Goal: Task Accomplishment & Management: Manage account settings

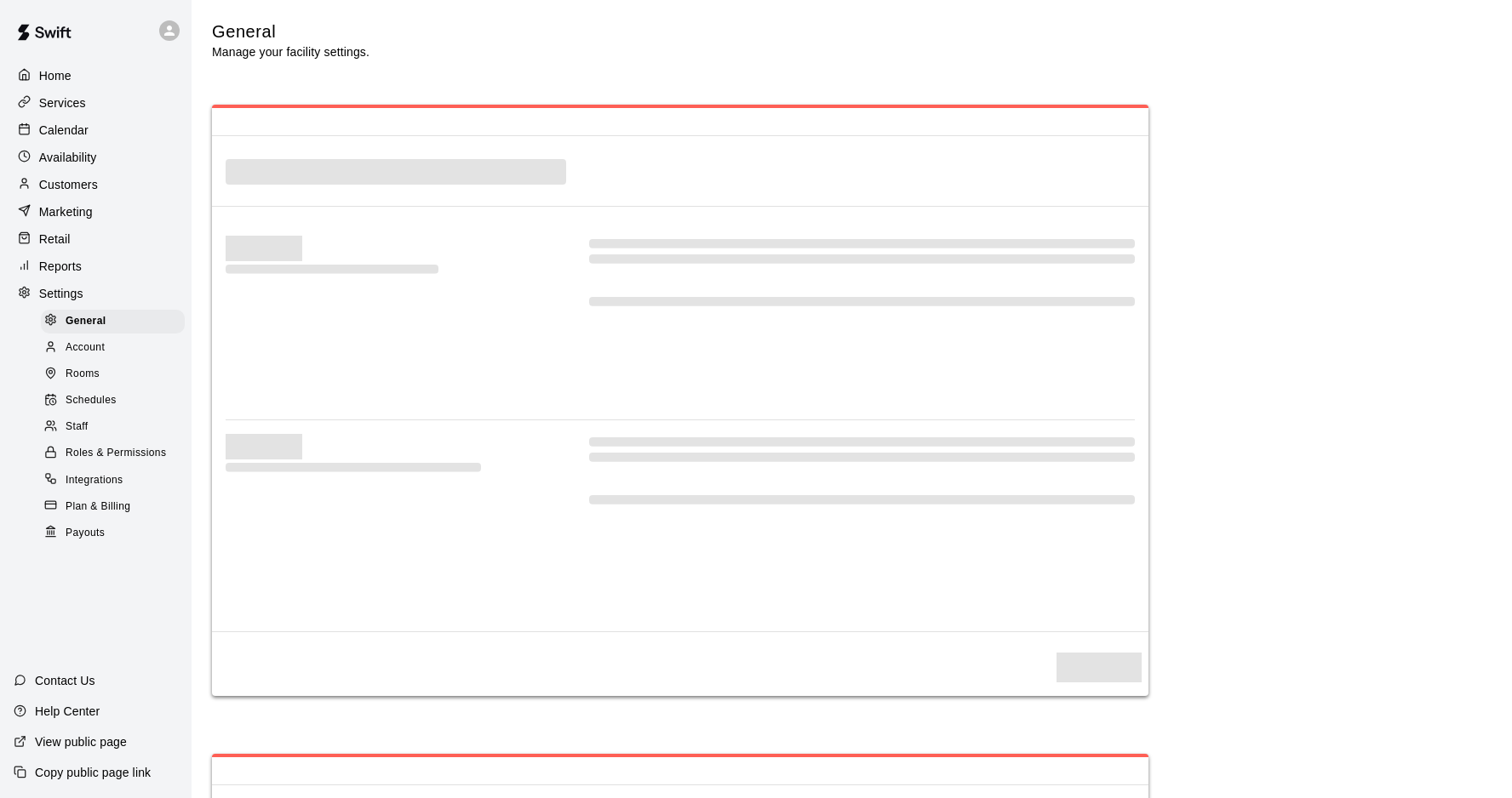
select select "**"
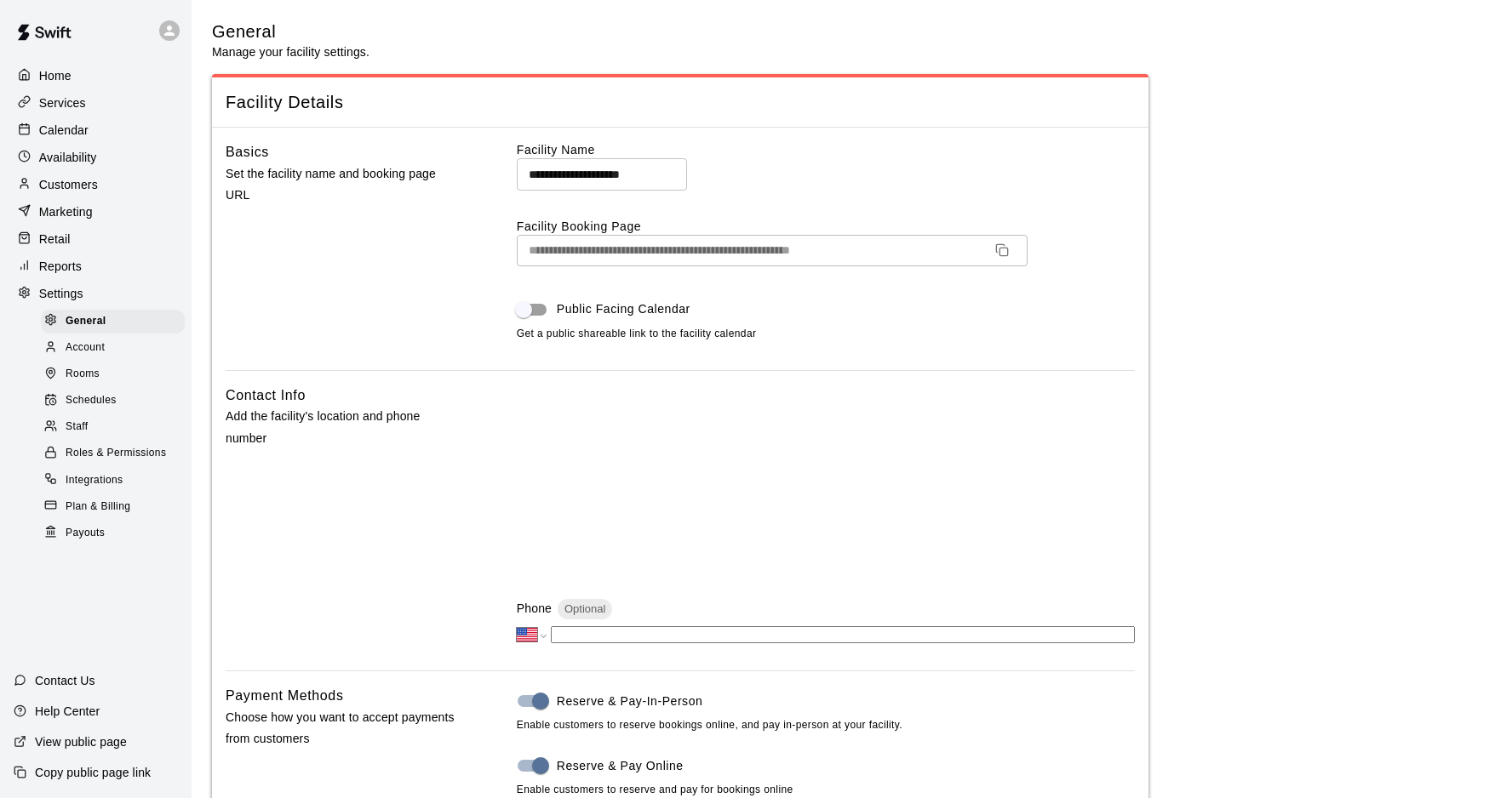
click at [61, 135] on p "Calendar" at bounding box center [63, 130] width 49 height 17
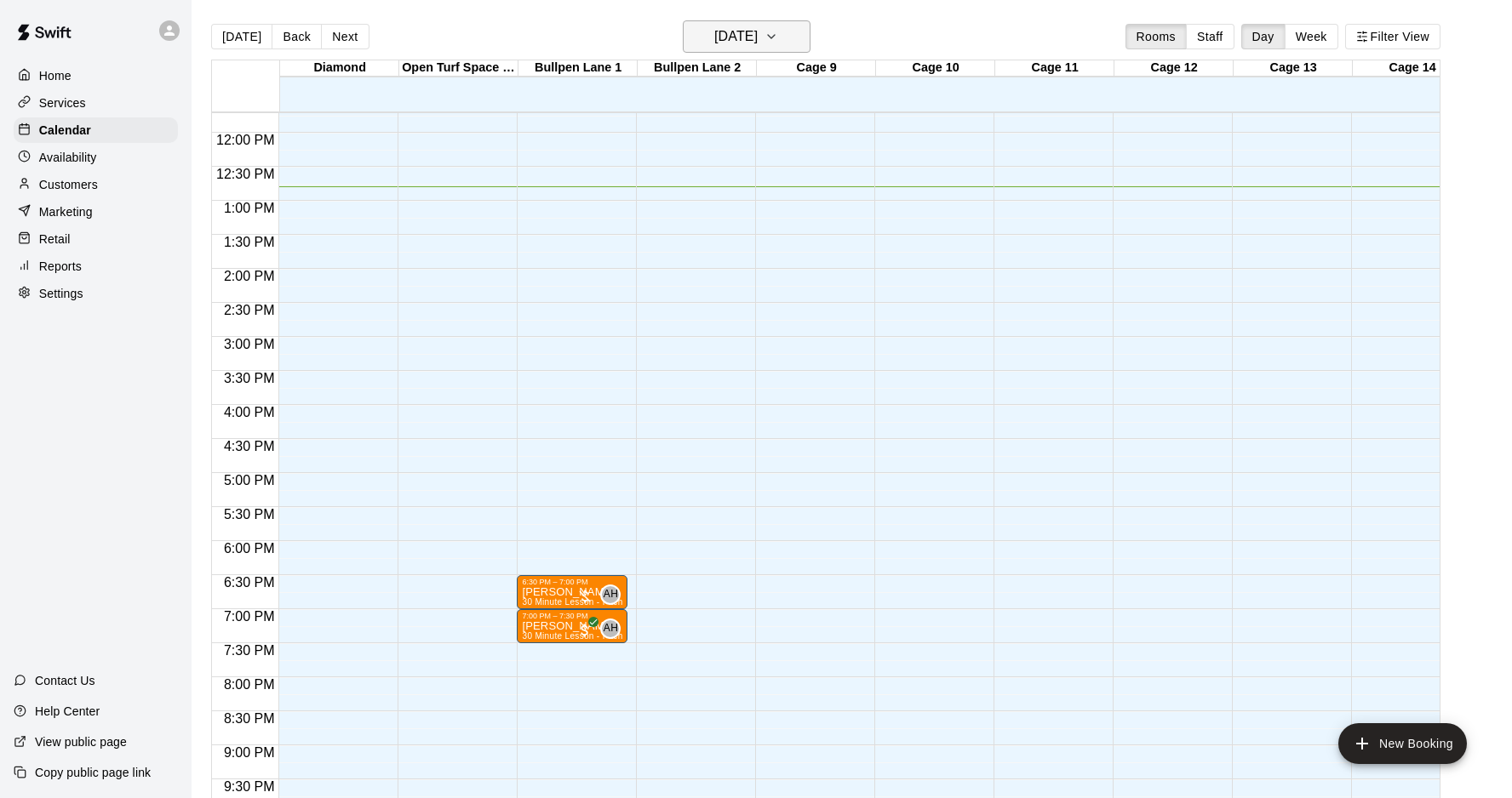
click at [751, 38] on h6 "Wednesday Sep 10" at bounding box center [736, 37] width 44 height 24
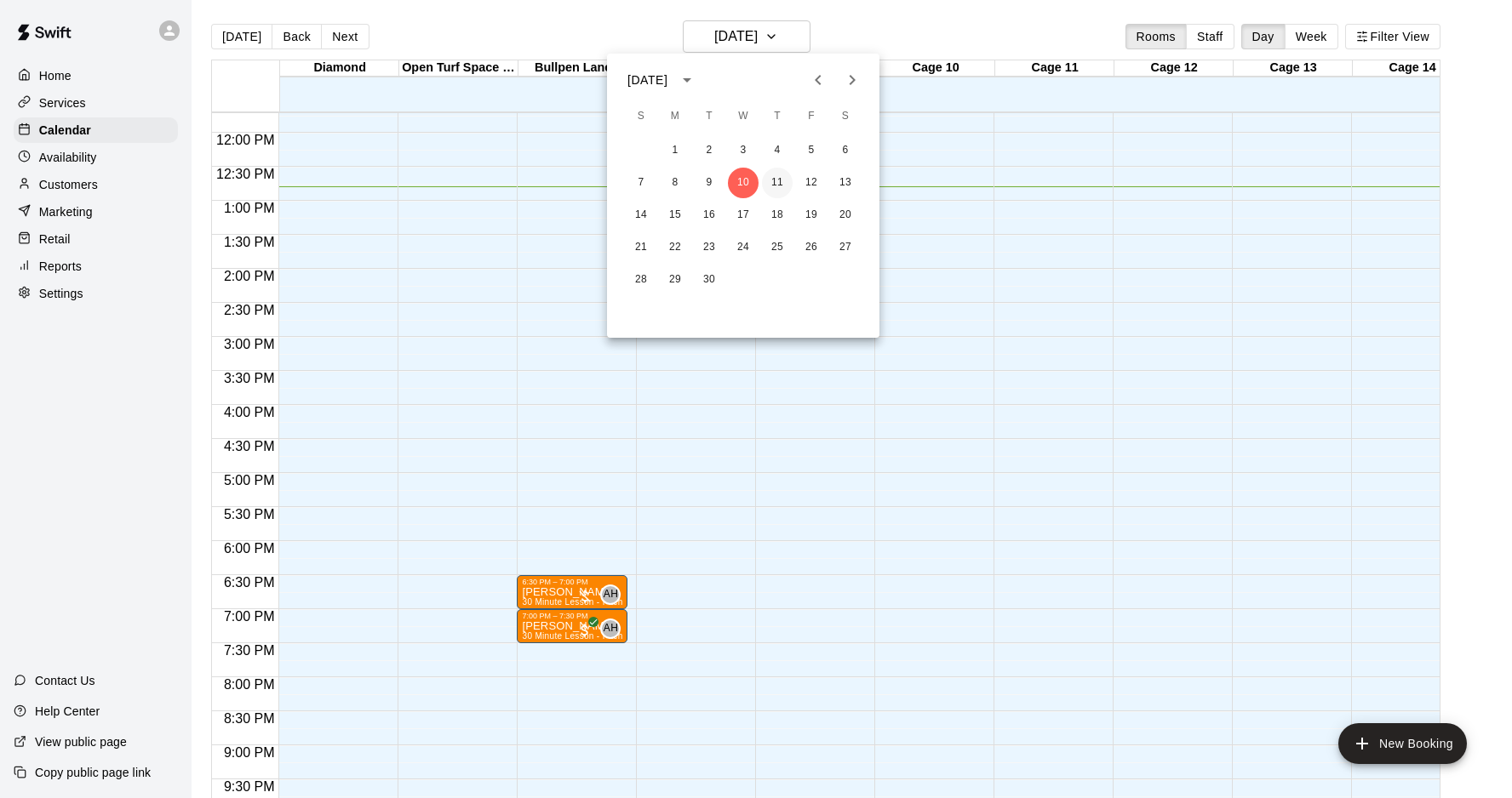
click at [780, 187] on button "11" at bounding box center [777, 183] width 31 height 31
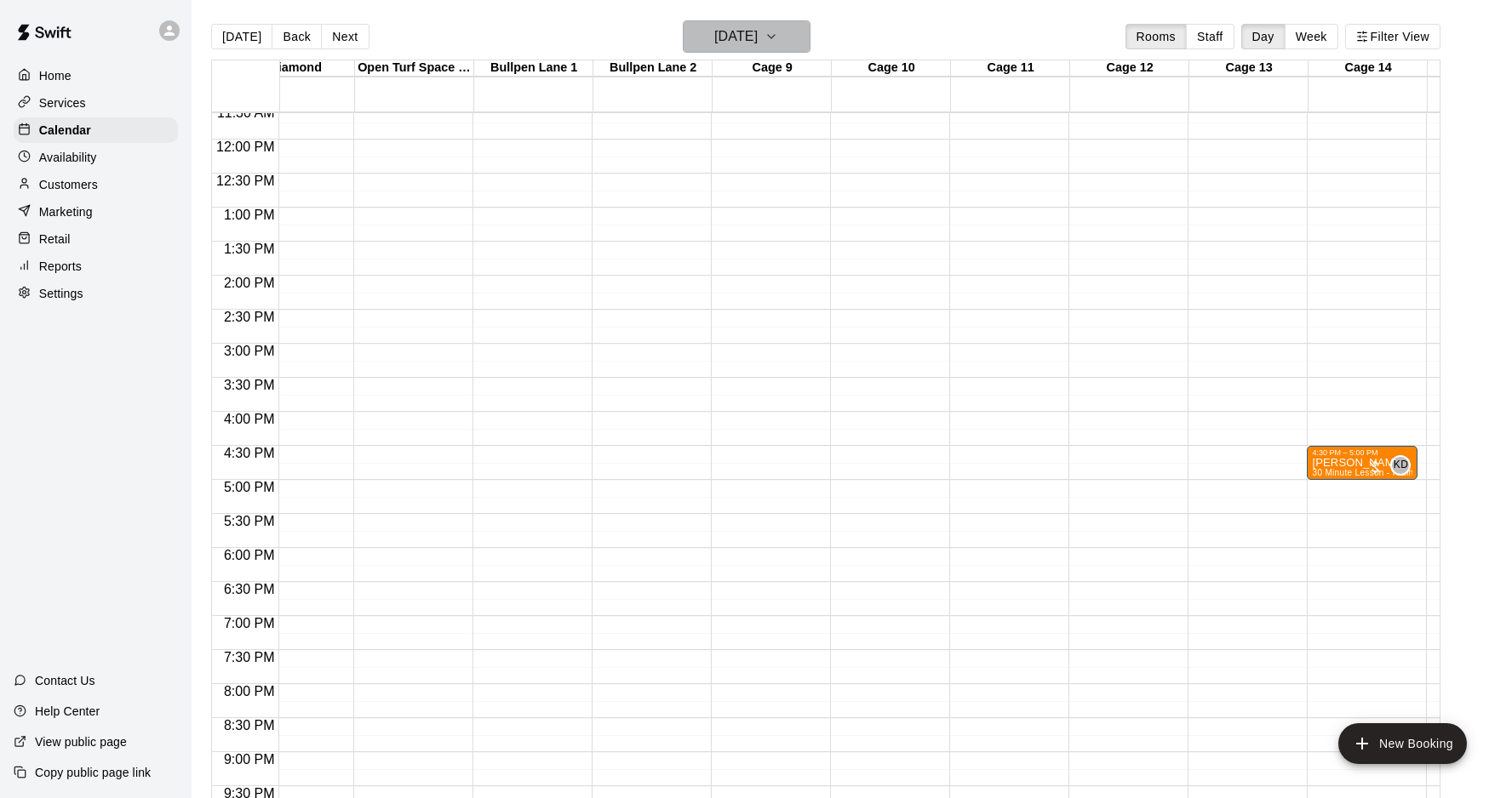
click at [764, 50] on button "Thursday Sep 11" at bounding box center [746, 36] width 128 height 33
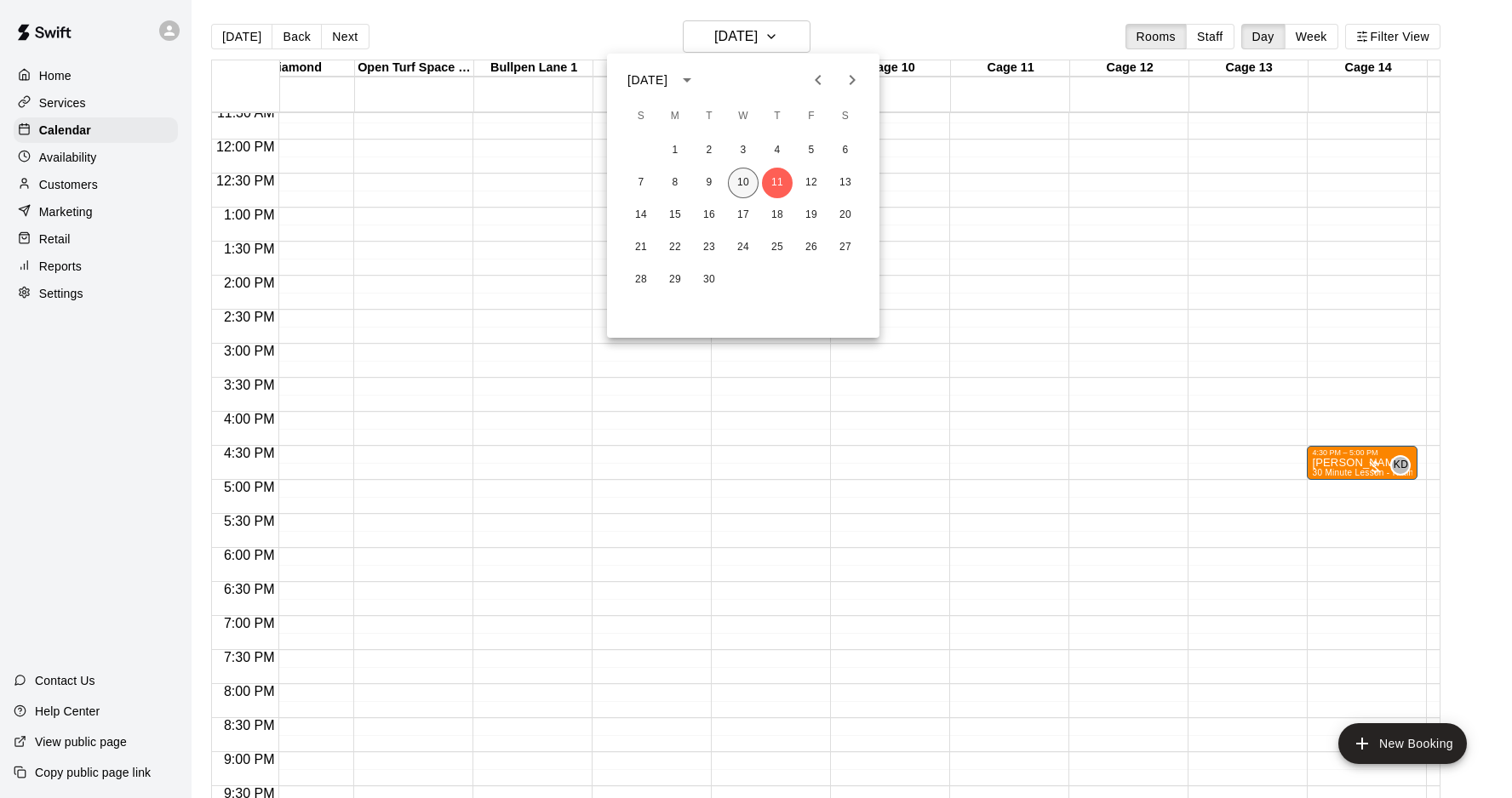
click at [746, 186] on button "10" at bounding box center [742, 183] width 31 height 31
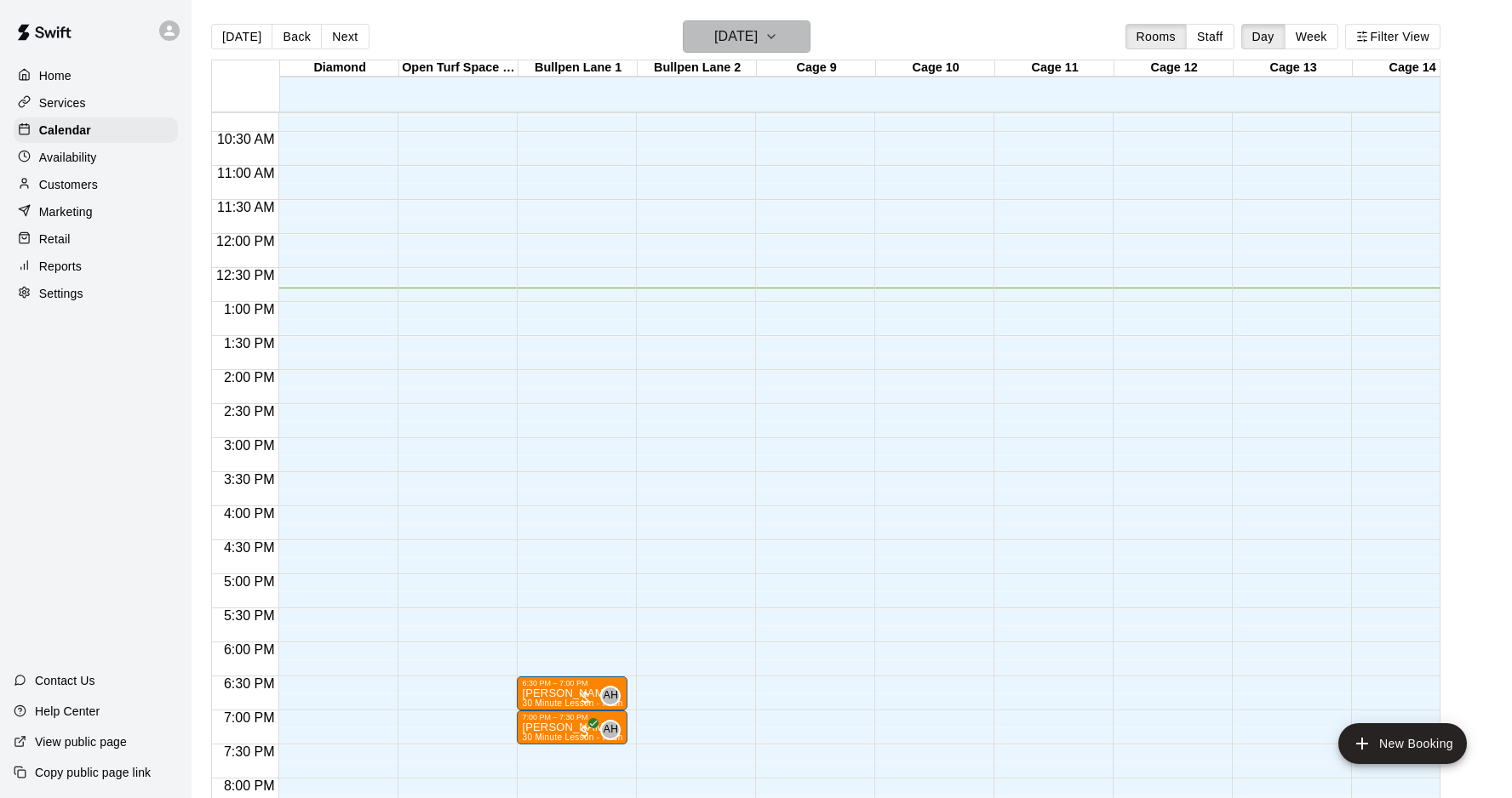
click at [757, 28] on h6 "Wednesday Sep 10" at bounding box center [736, 37] width 44 height 24
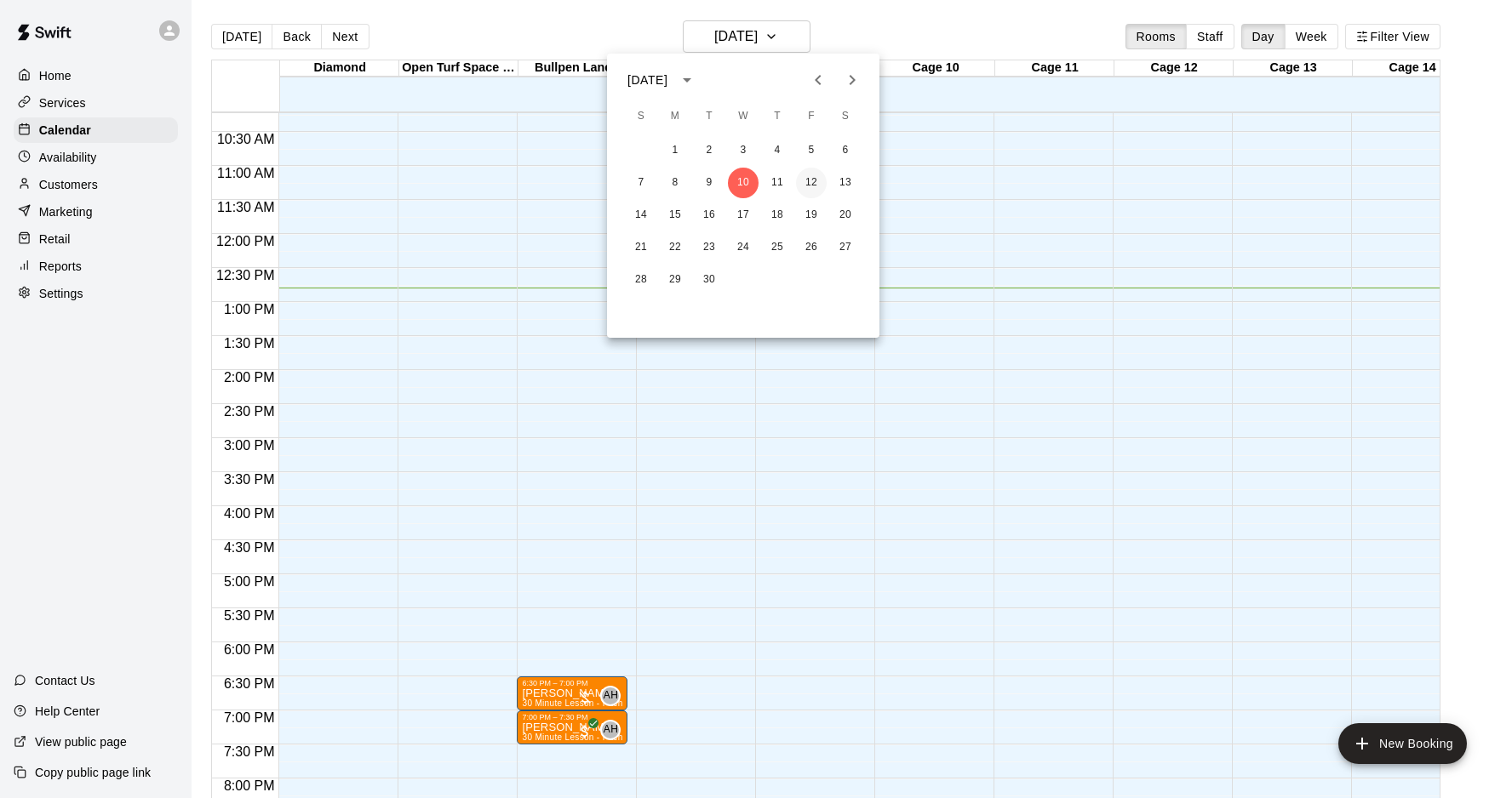
click at [810, 176] on button "12" at bounding box center [810, 183] width 31 height 31
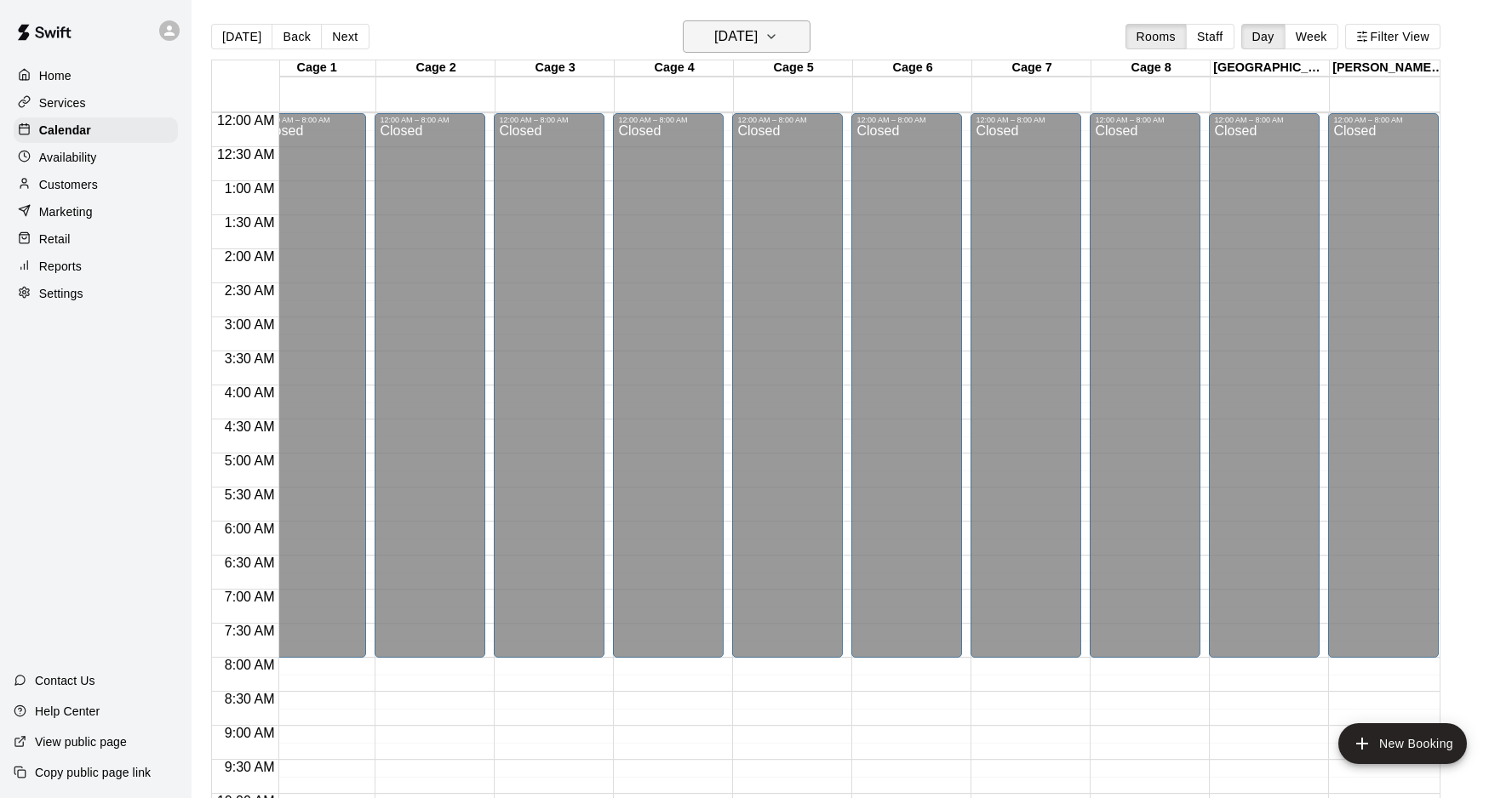
click at [747, 44] on h6 "Friday Sep 12" at bounding box center [736, 37] width 44 height 24
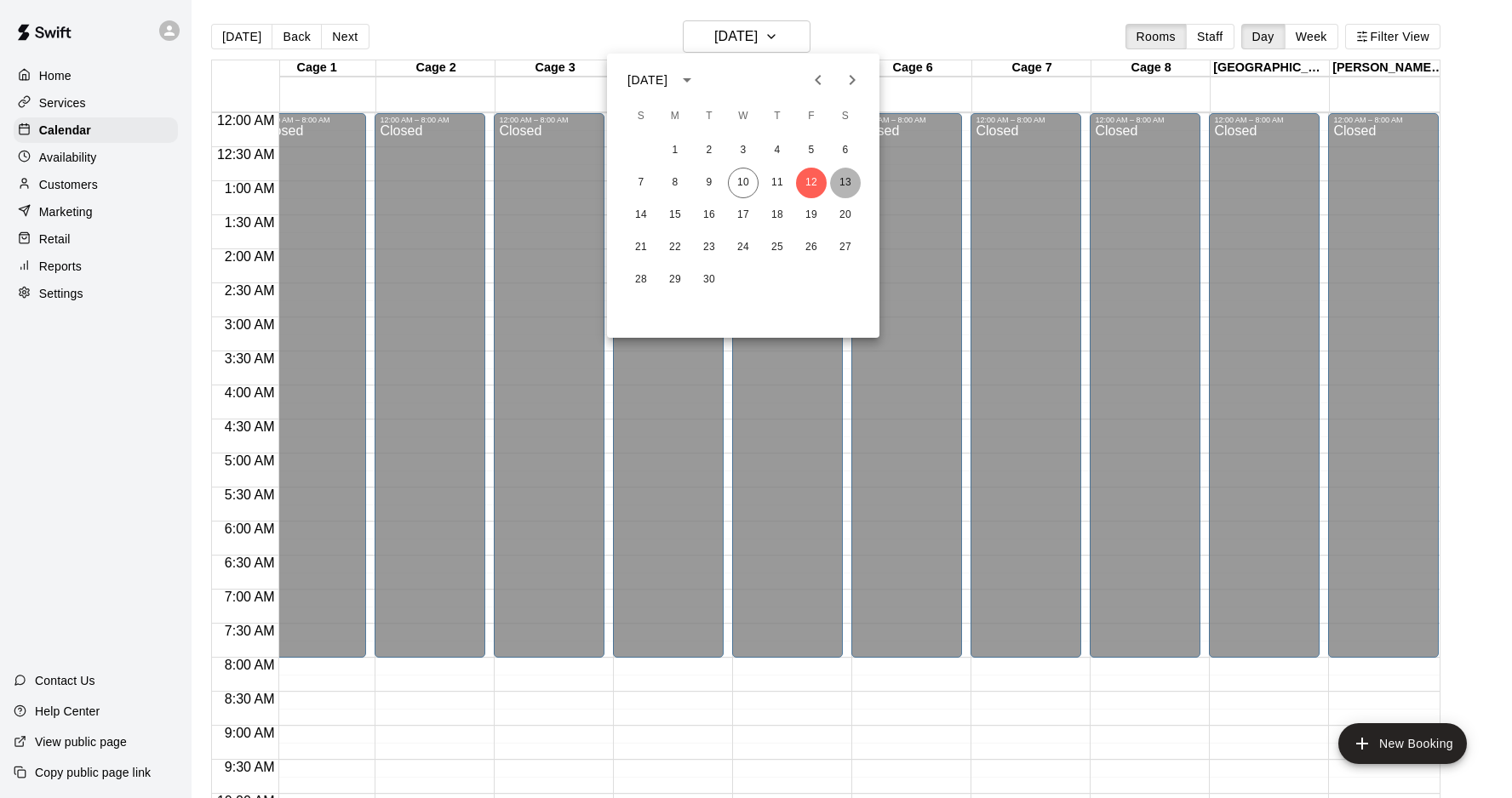
click at [852, 192] on button "13" at bounding box center [845, 183] width 31 height 31
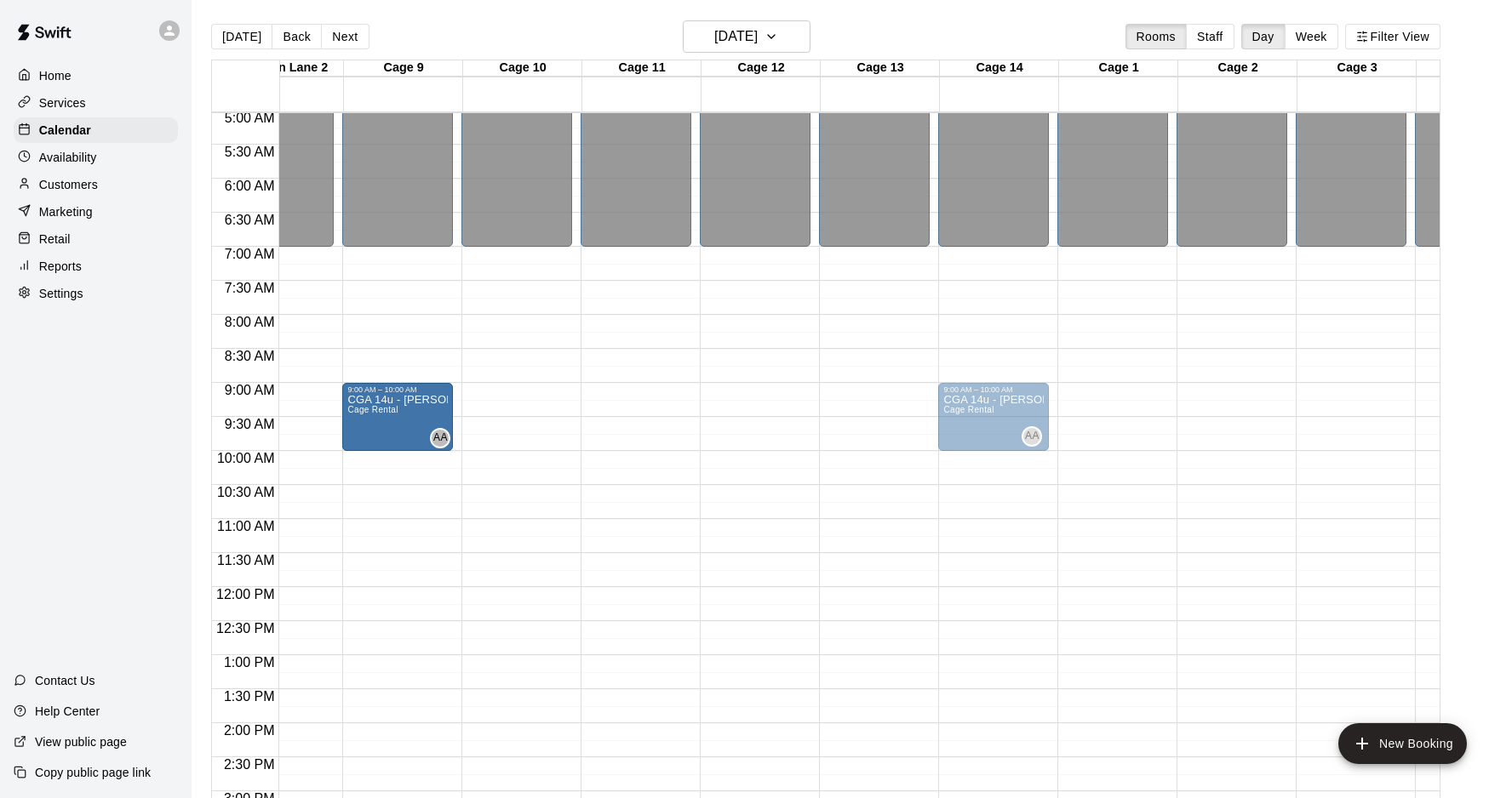
drag, startPoint x: 754, startPoint y: 405, endPoint x: 431, endPoint y: 413, distance: 323.1
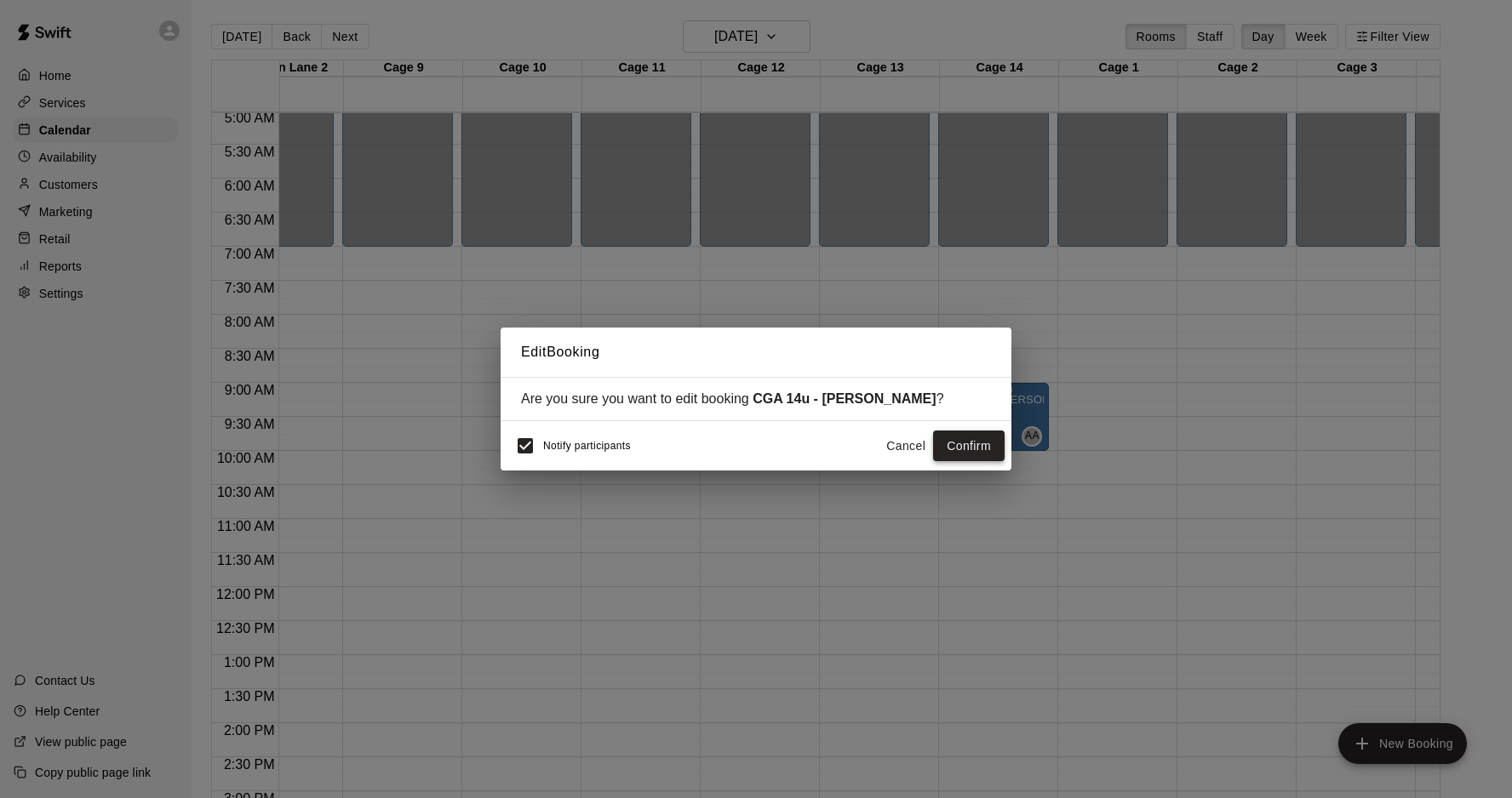
click at [967, 450] on button "Confirm" at bounding box center [969, 446] width 72 height 32
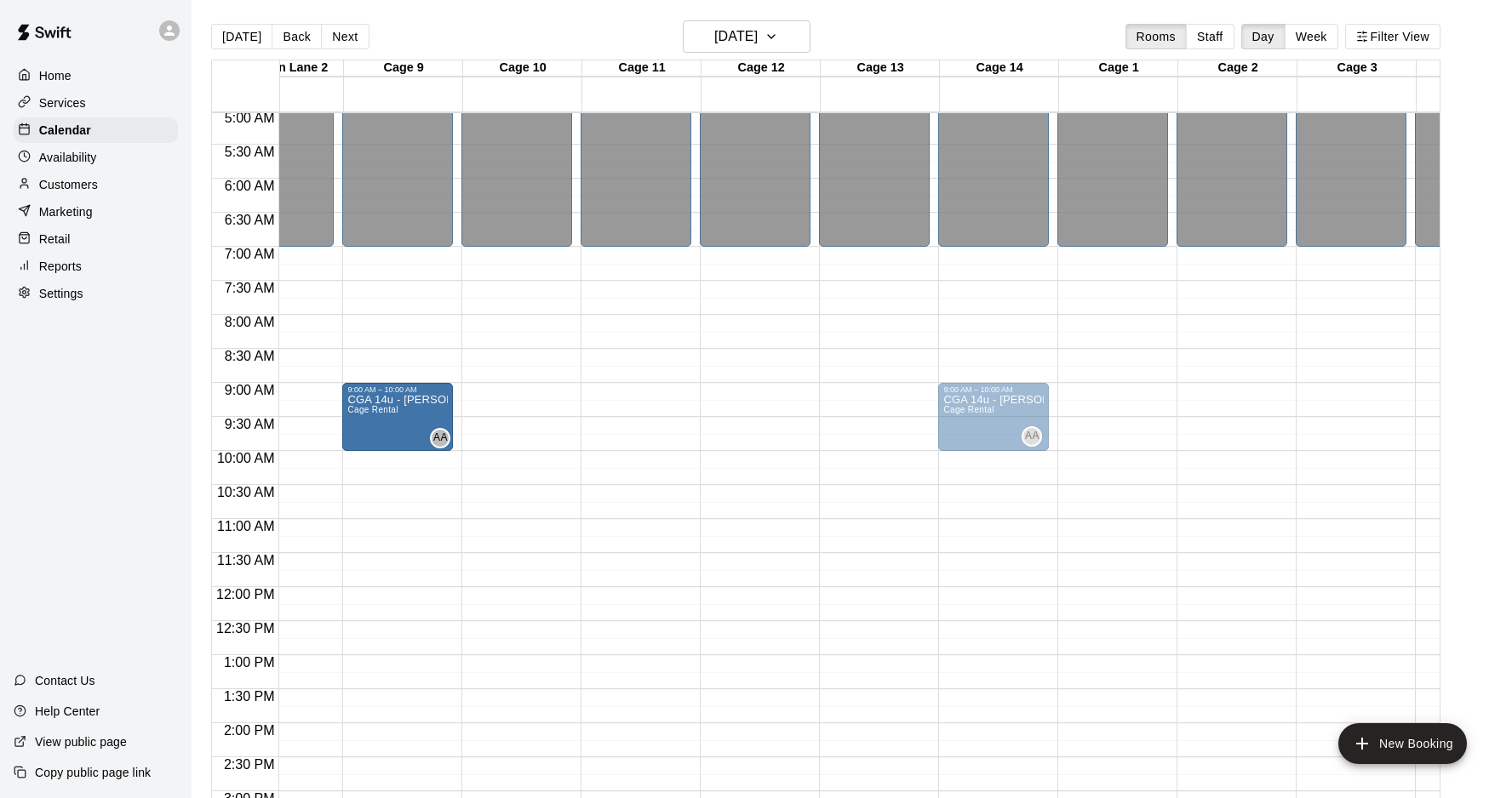
drag, startPoint x: 769, startPoint y: 392, endPoint x: 428, endPoint y: 407, distance: 341.3
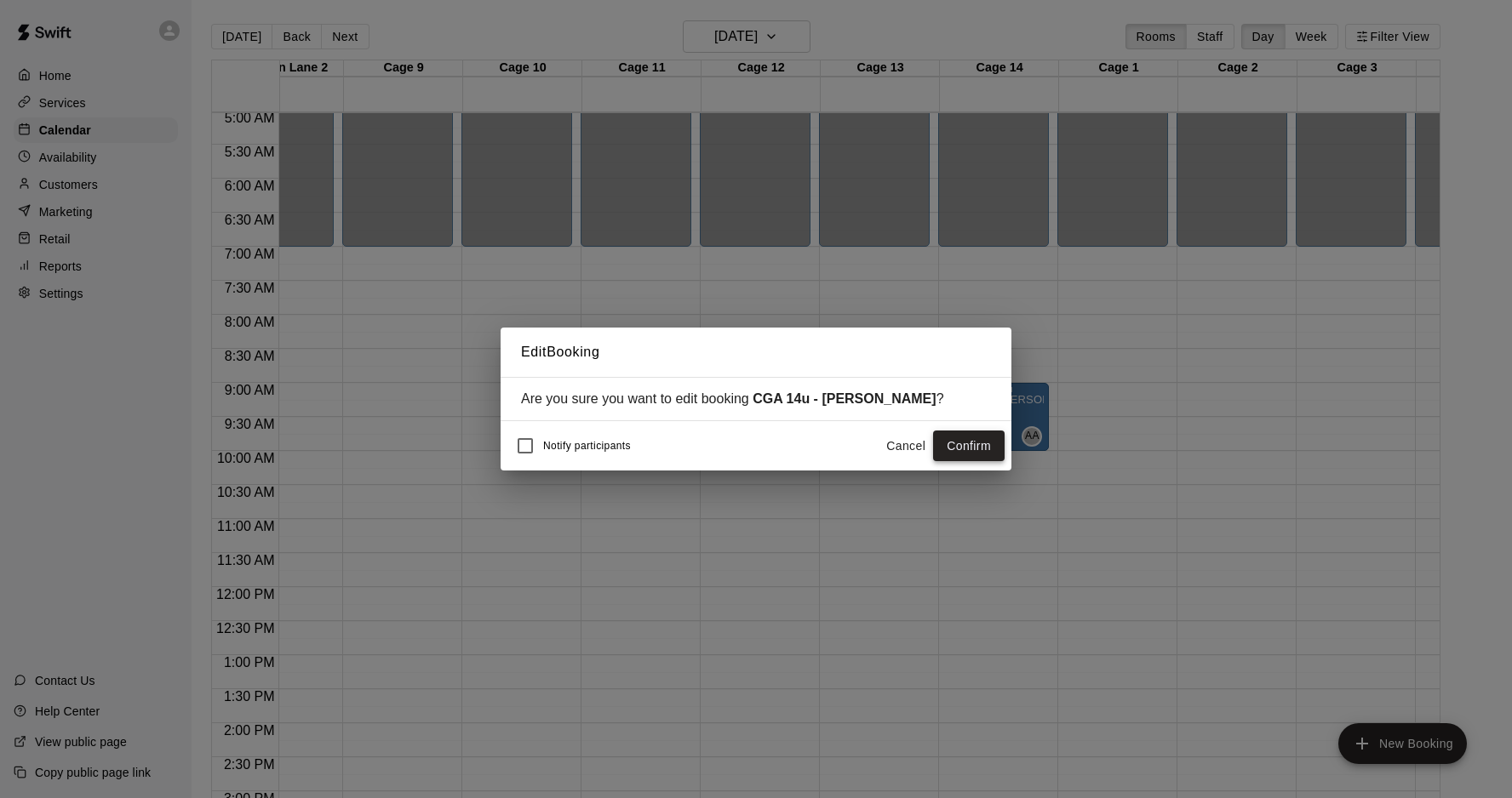
click at [995, 448] on button "Confirm" at bounding box center [969, 446] width 72 height 32
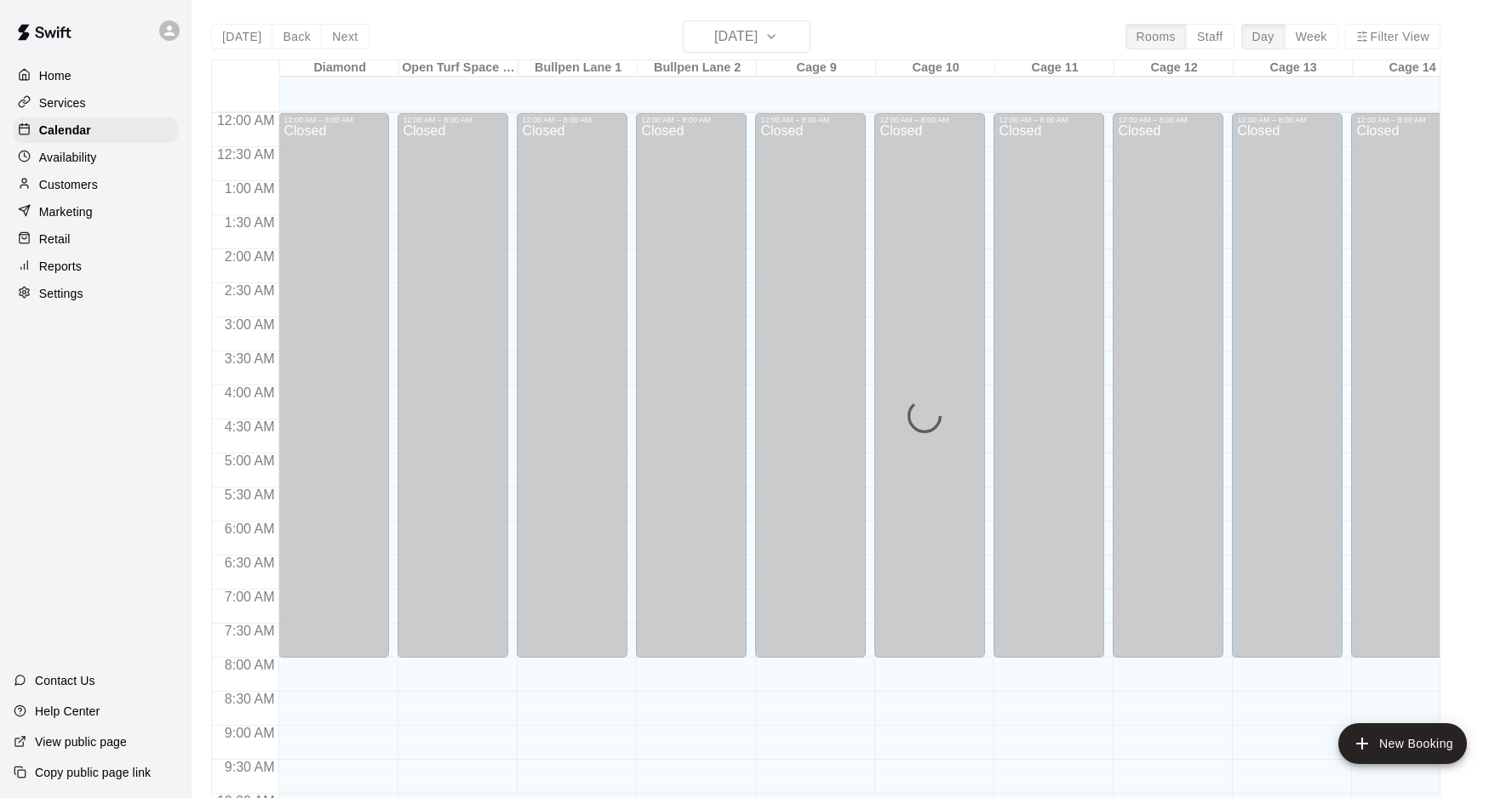
scroll to position [872, 0]
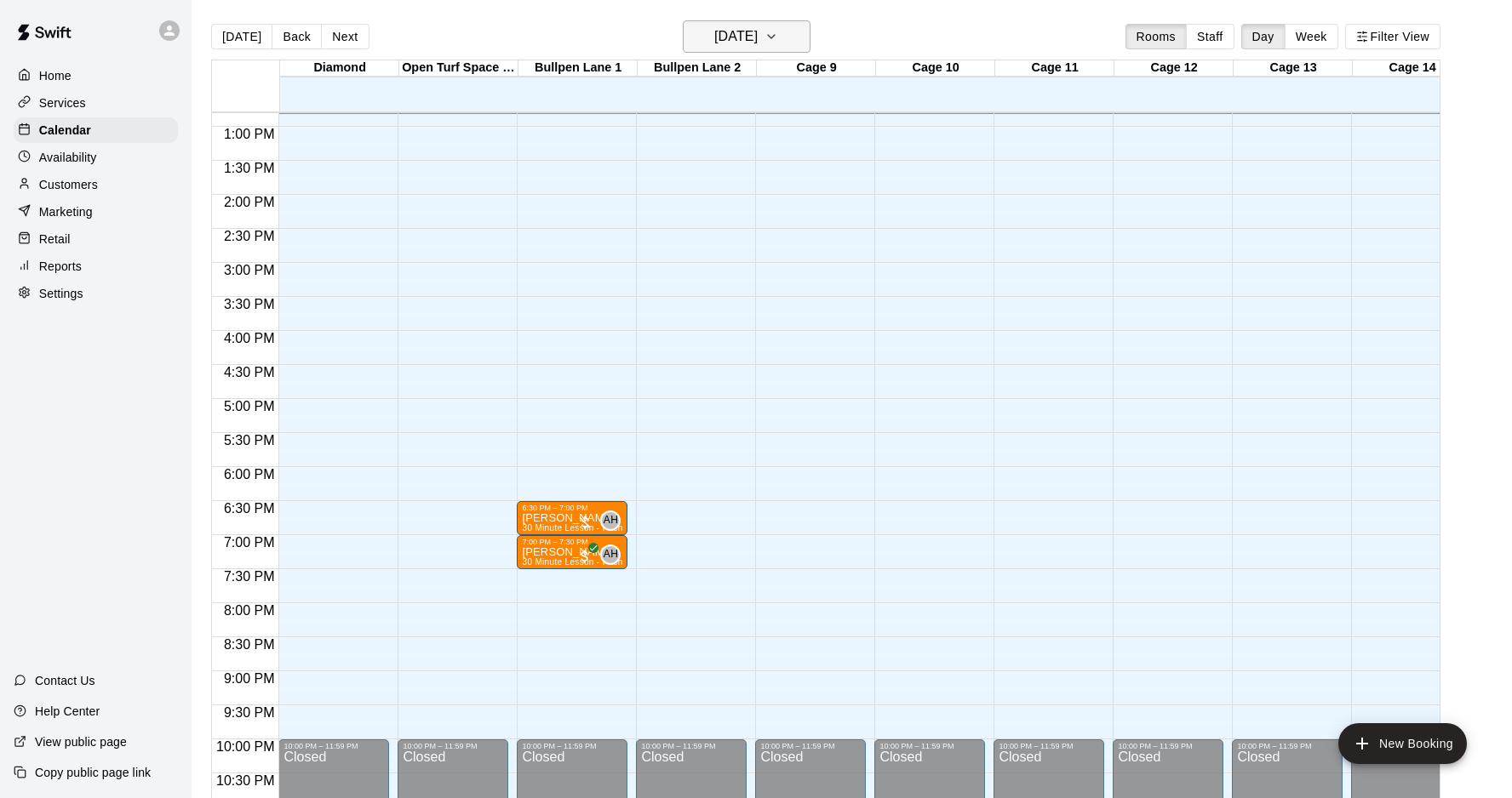
click at [757, 32] on h6 "Wednesday Sep 10" at bounding box center [736, 37] width 44 height 24
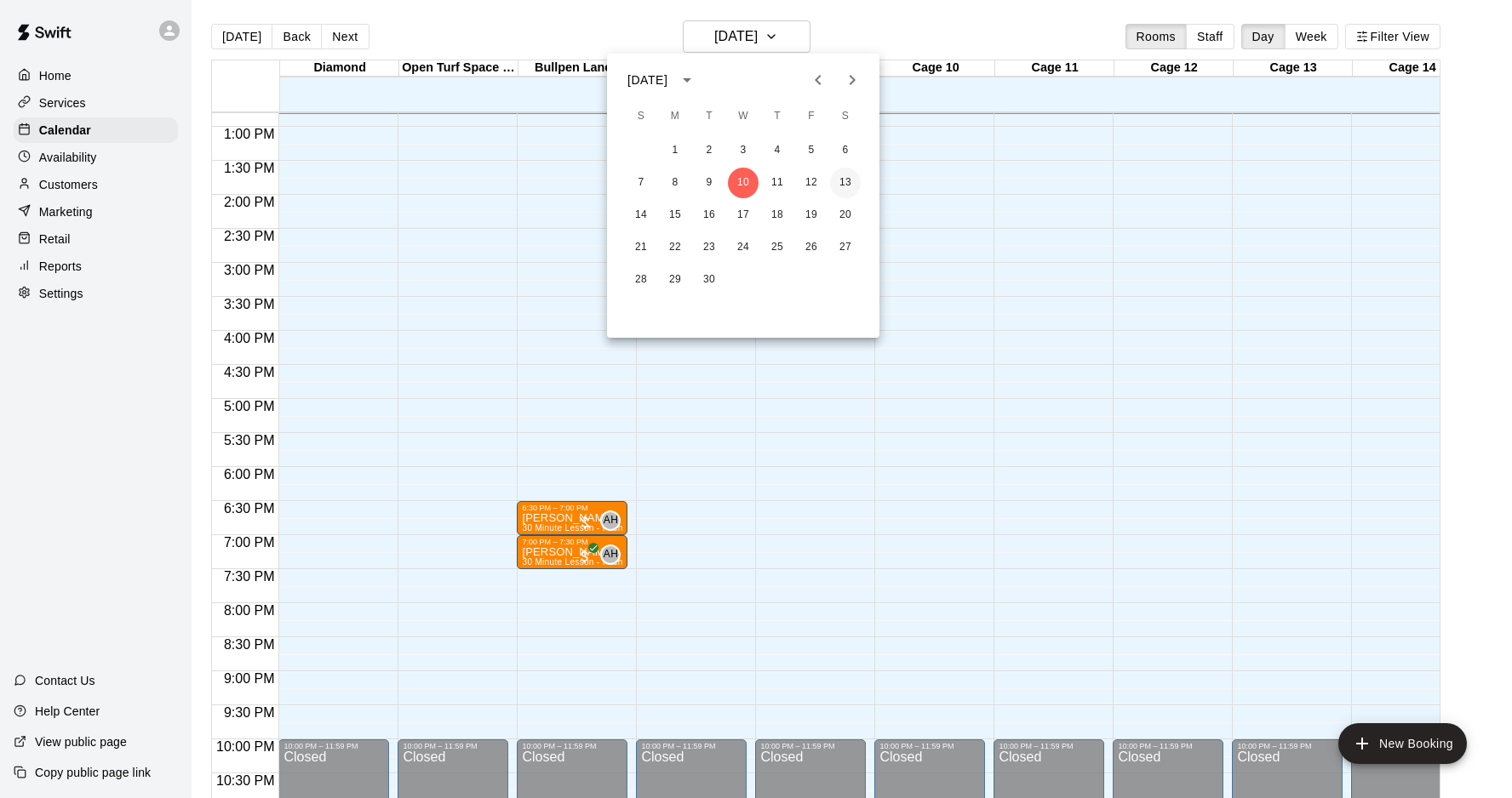
click at [842, 189] on button "13" at bounding box center [845, 183] width 31 height 31
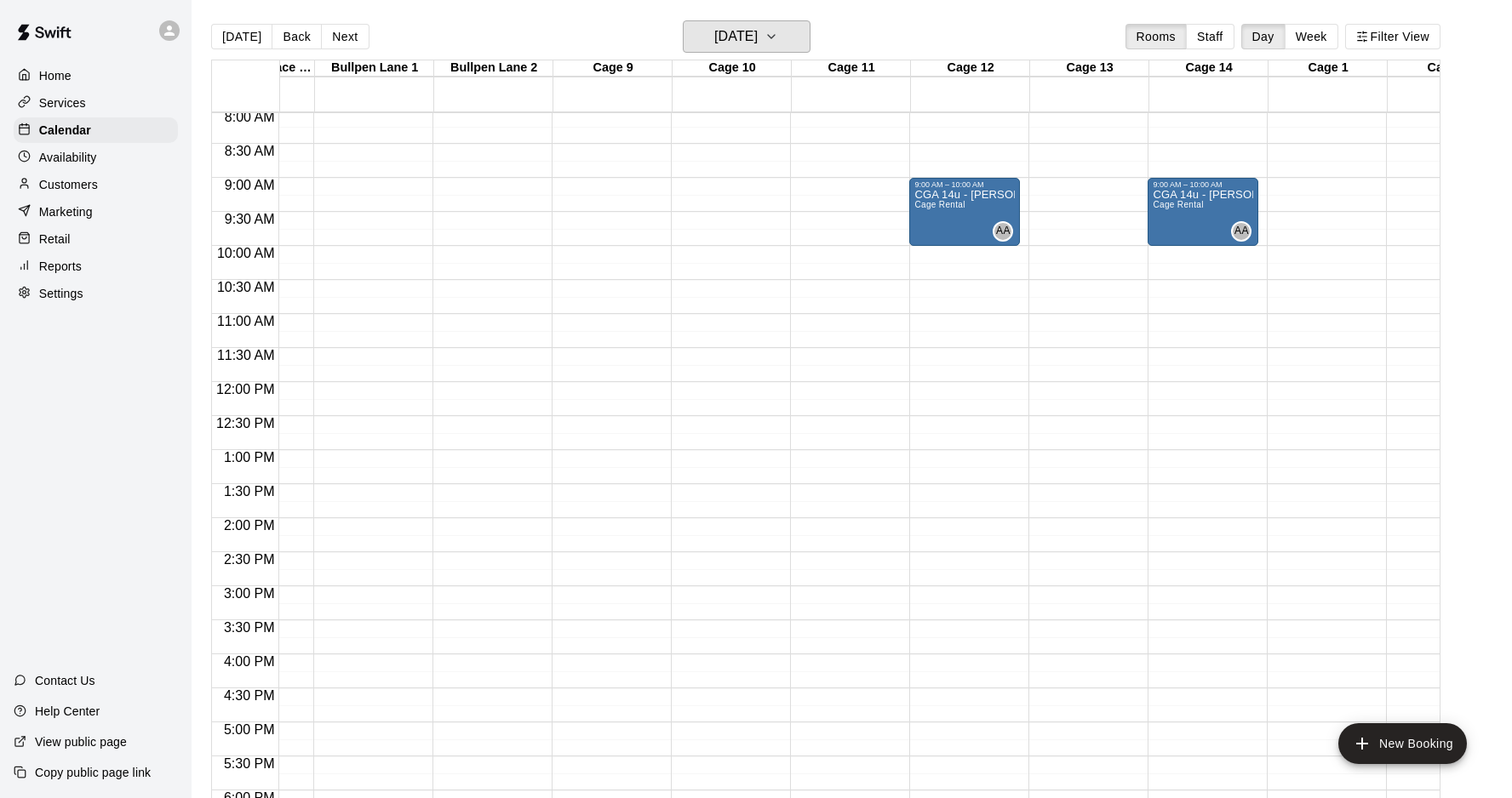
scroll to position [548, 211]
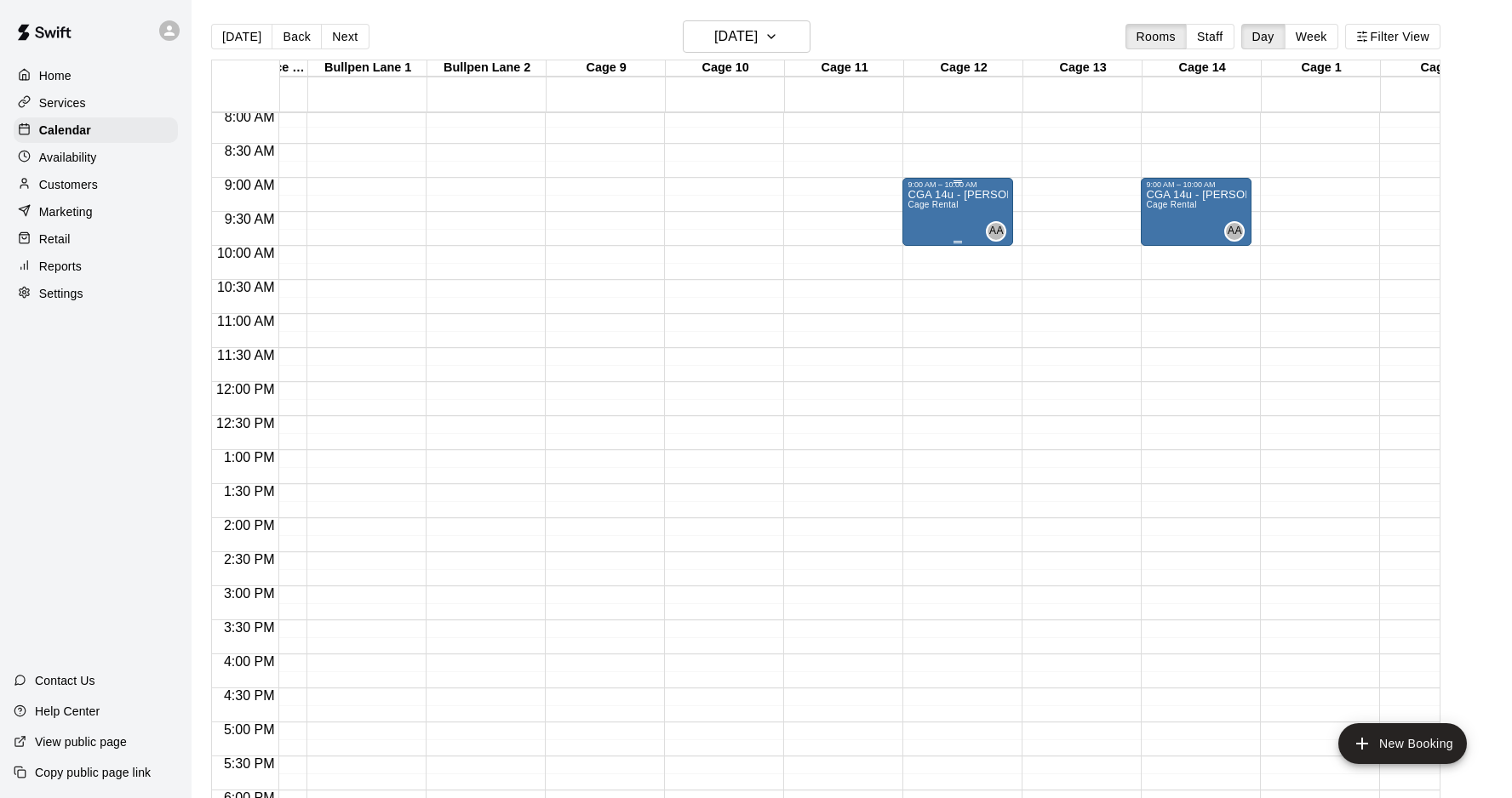
click at [938, 238] on div "CGA 14u - Angelo Cage Rental" at bounding box center [958, 588] width 101 height 798
click at [922, 208] on icon "edit" at bounding box center [925, 208] width 20 height 20
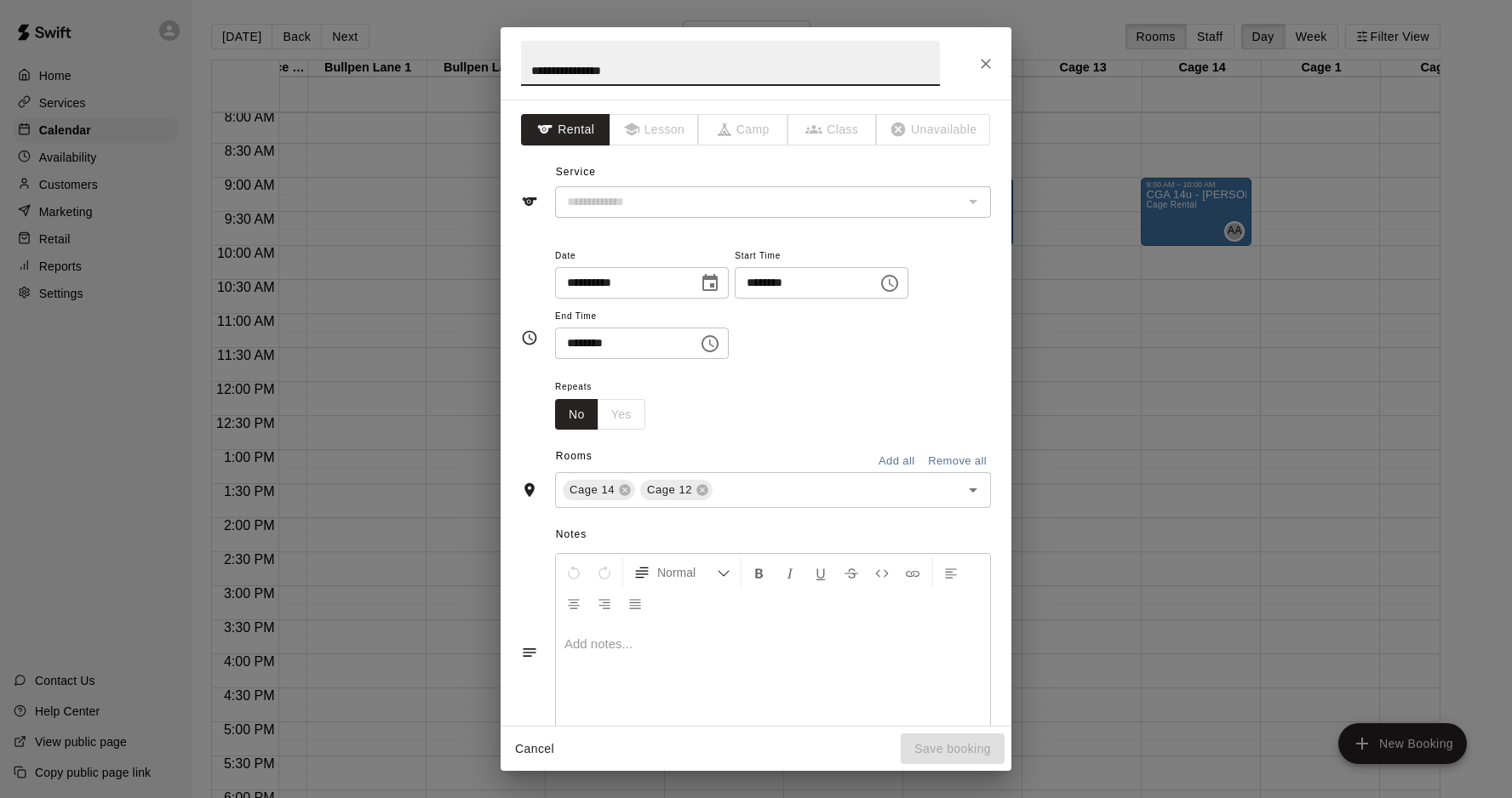
type input "**********"
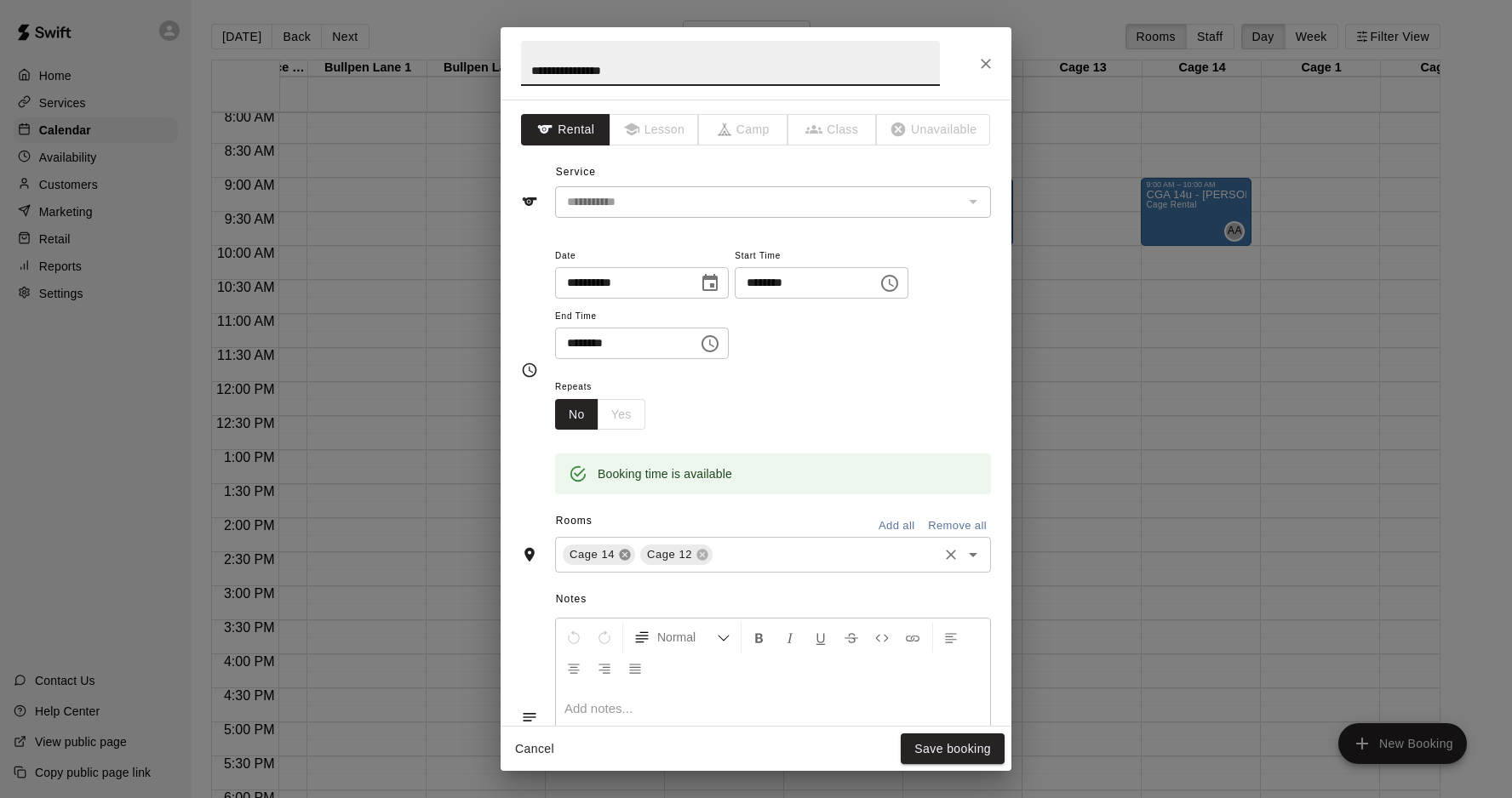
click at [622, 551] on icon at bounding box center [624, 555] width 11 height 11
click at [629, 552] on icon at bounding box center [624, 555] width 11 height 11
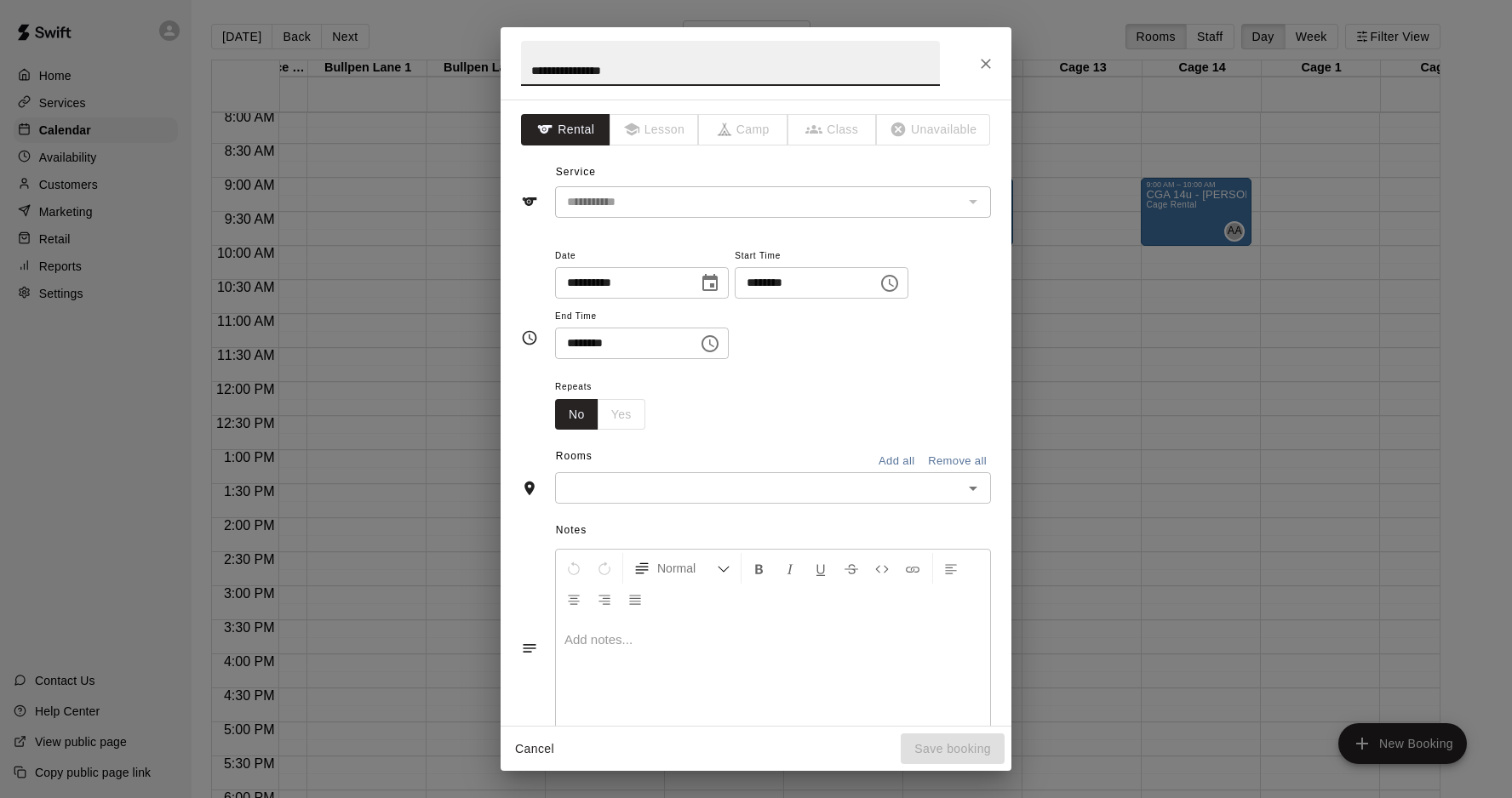
click at [605, 489] on input "text" at bounding box center [758, 488] width 398 height 21
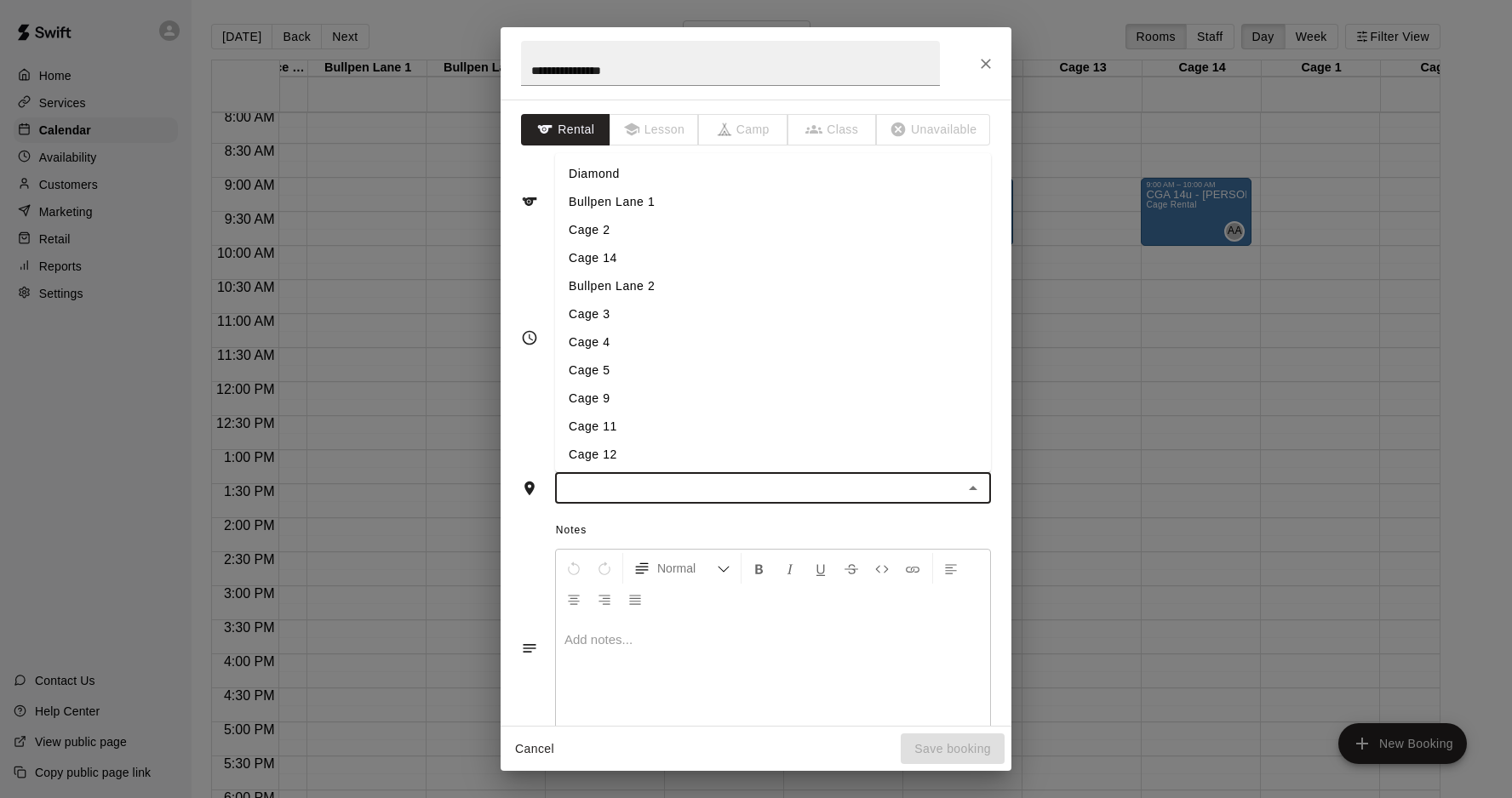
type input "*"
click at [608, 310] on li "Cage 9" at bounding box center [773, 315] width 436 height 28
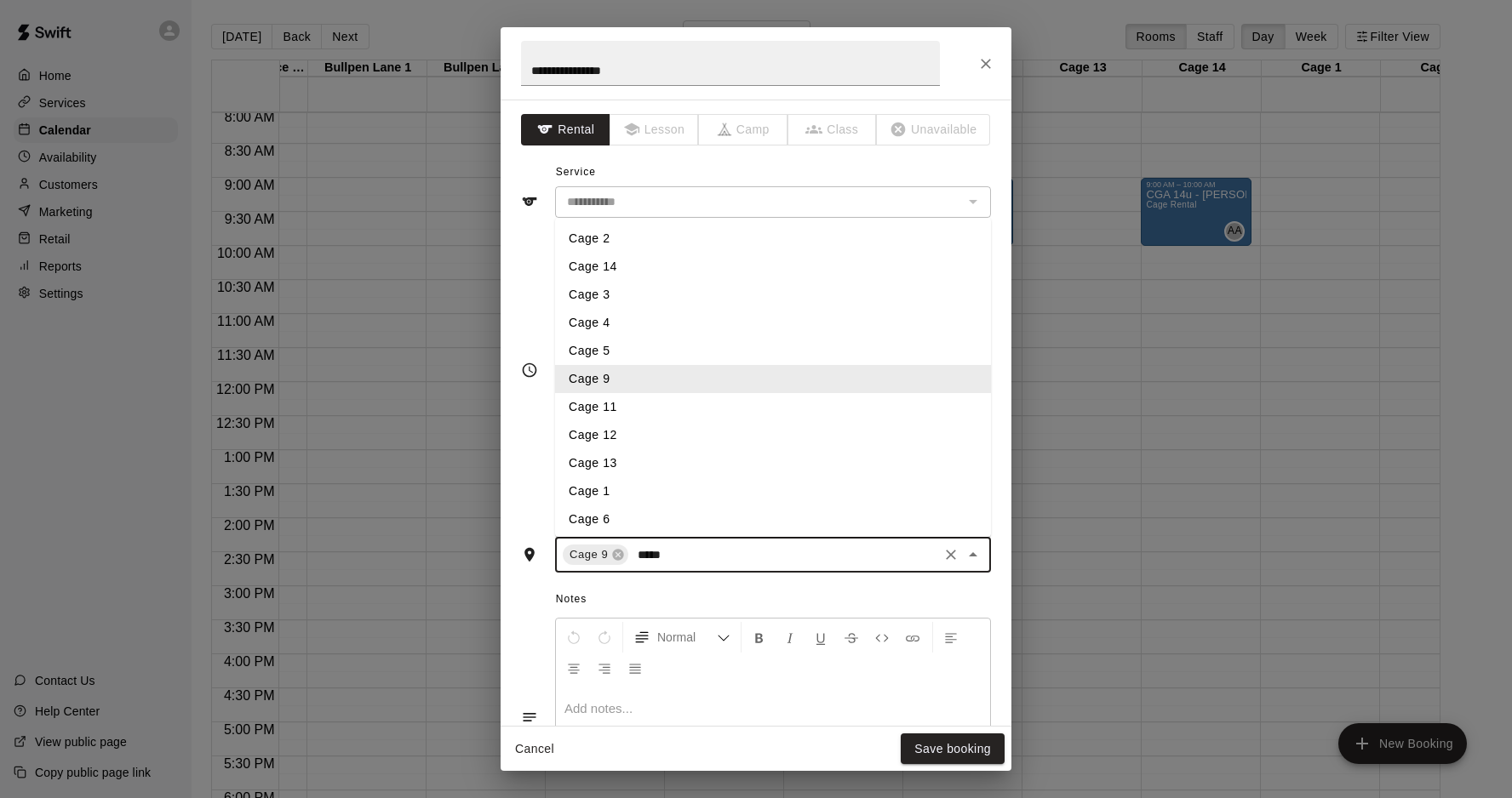
type input "******"
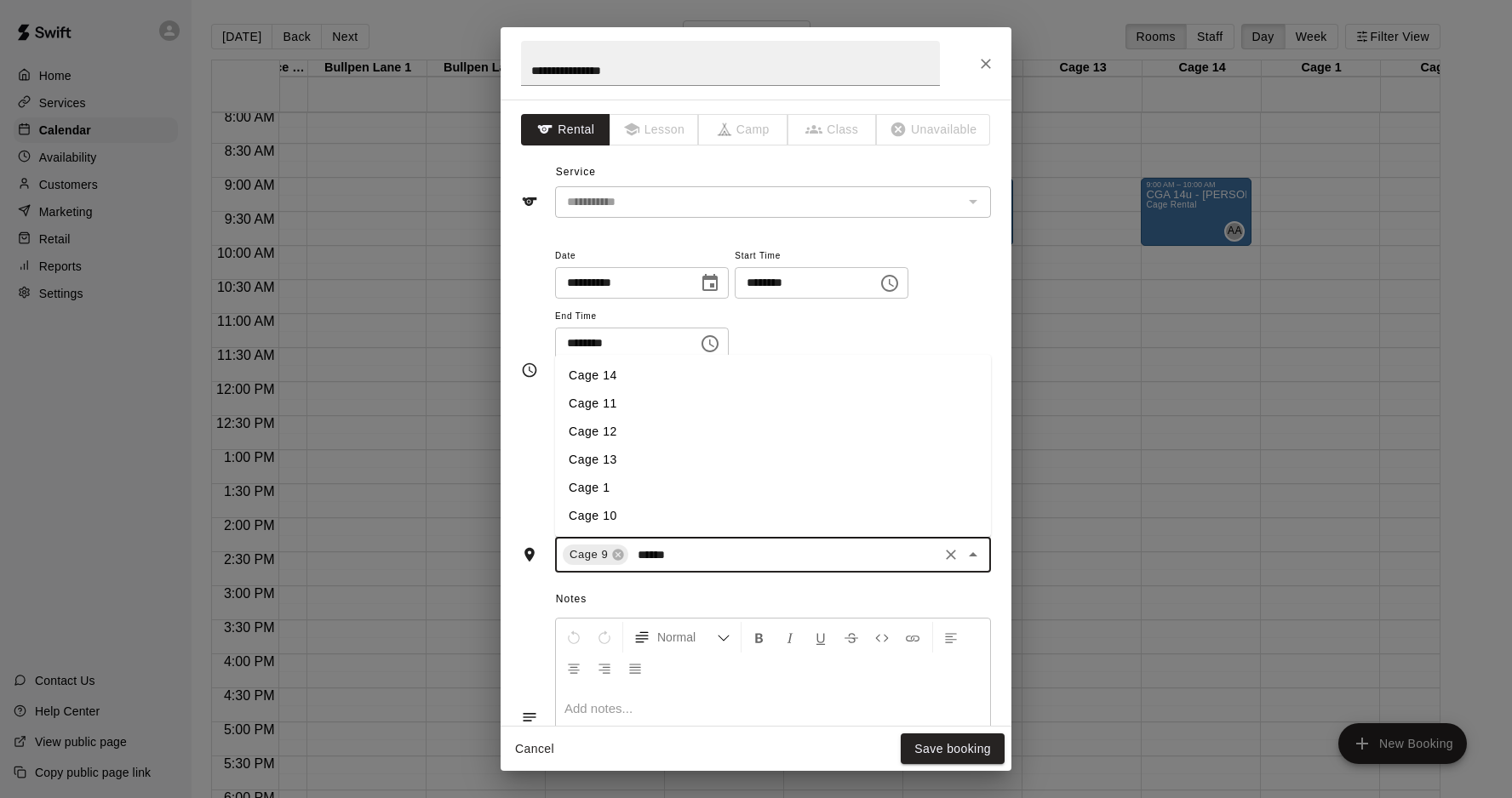
click at [594, 517] on li "Cage 10" at bounding box center [773, 516] width 436 height 28
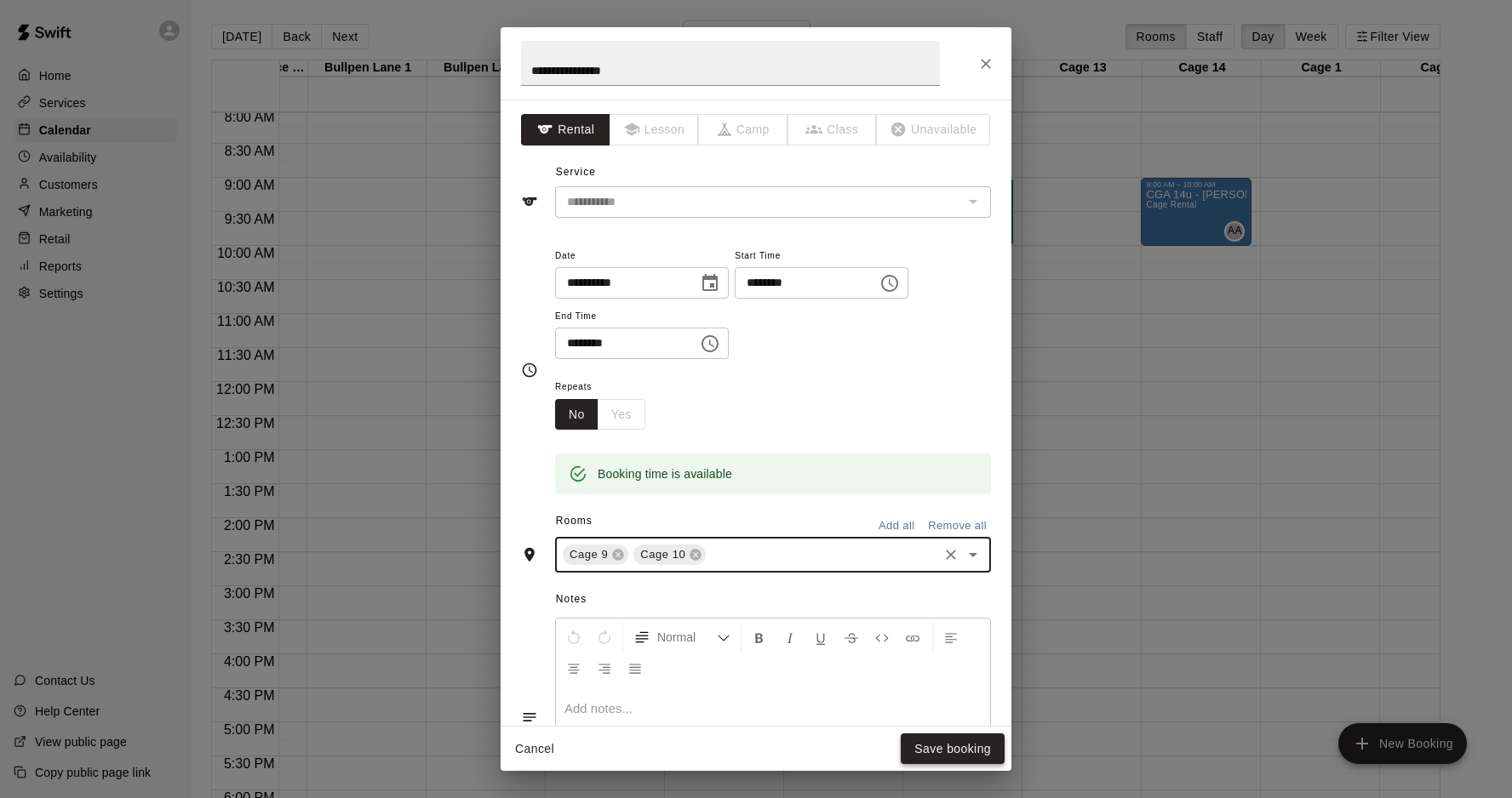
click at [946, 743] on button "Save booking" at bounding box center [952, 750] width 103 height 32
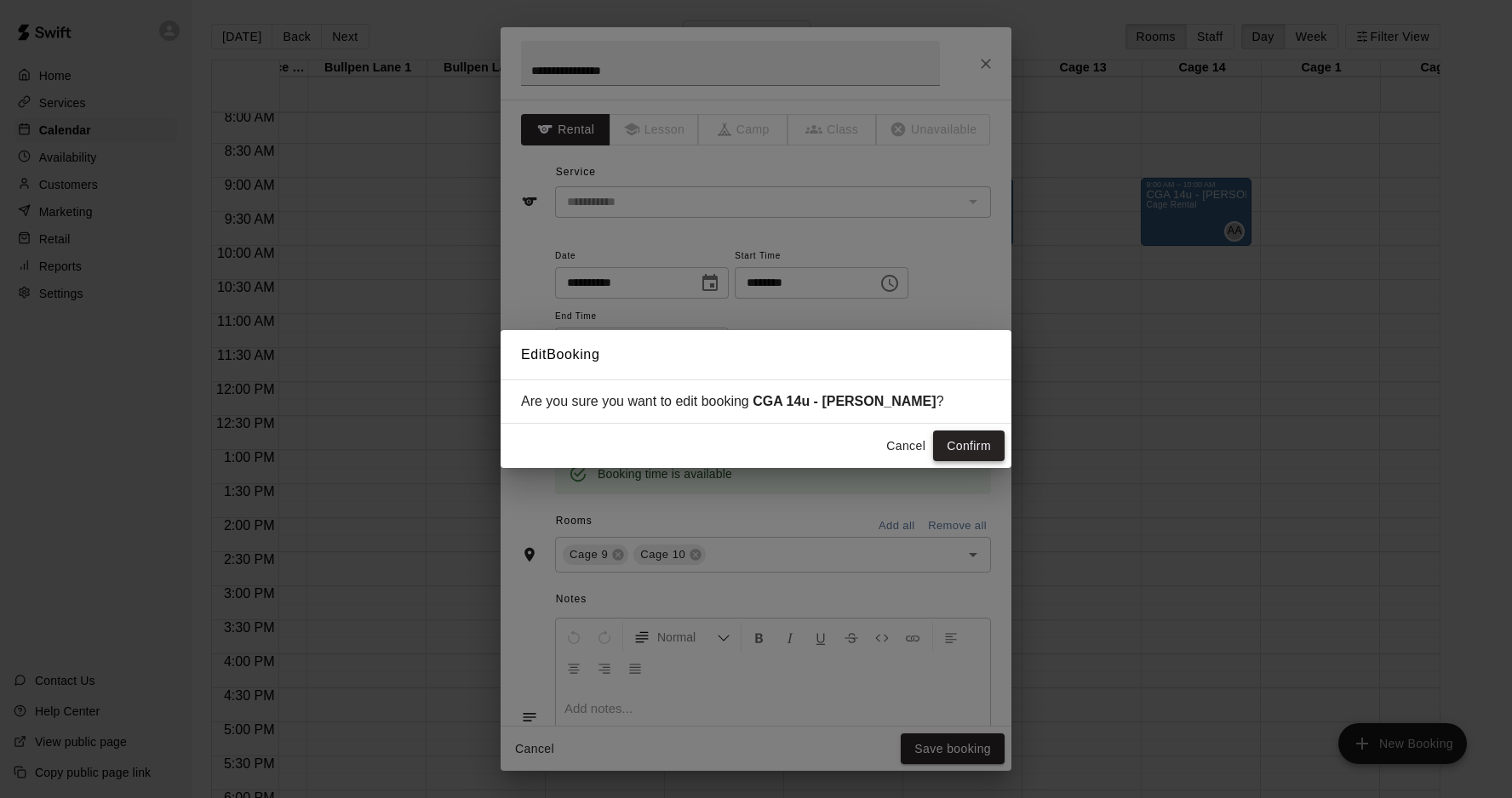
click at [980, 442] on button "Confirm" at bounding box center [969, 446] width 72 height 32
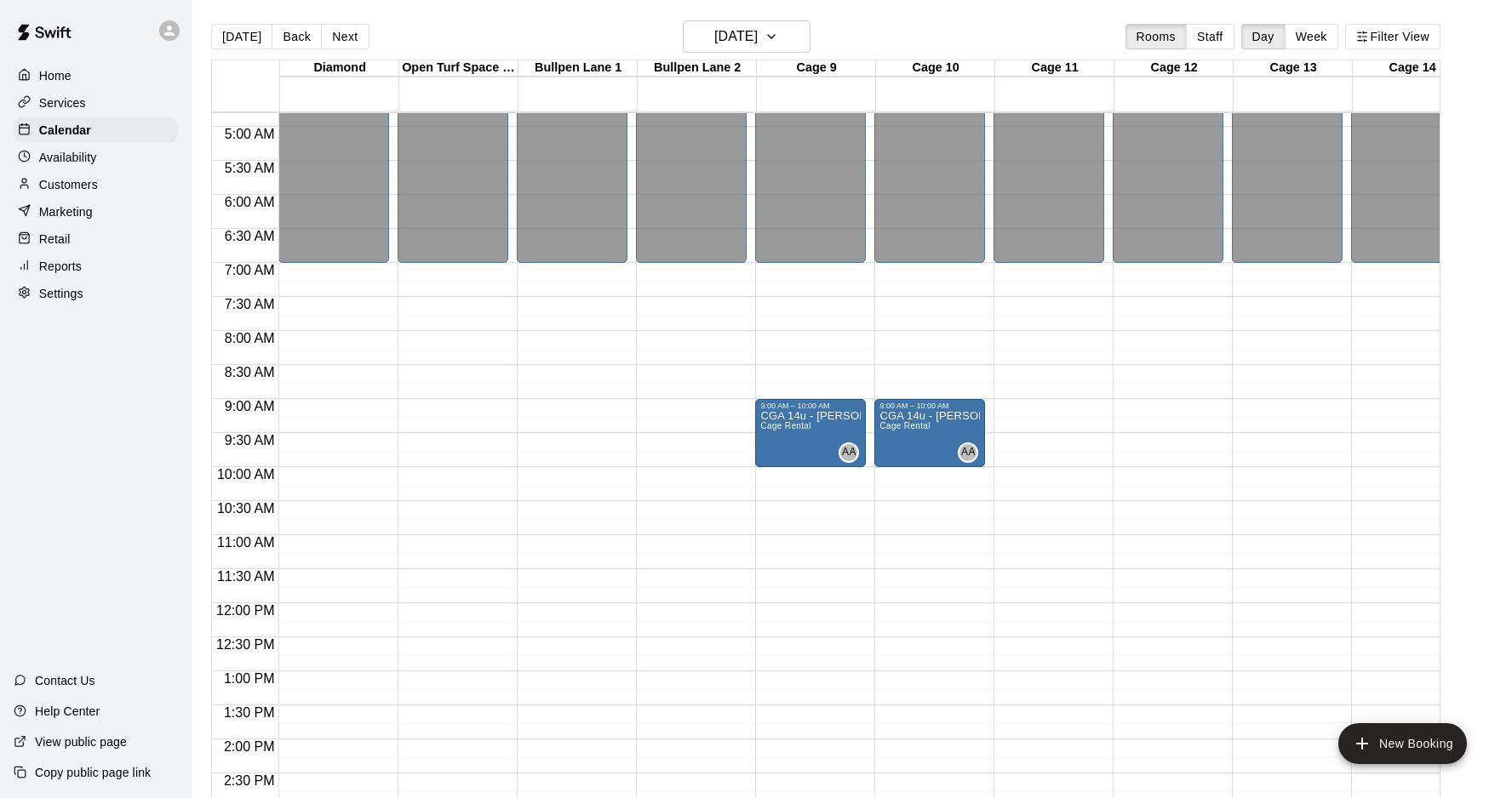
scroll to position [0, 0]
click at [49, 74] on p "Home" at bounding box center [55, 75] width 33 height 17
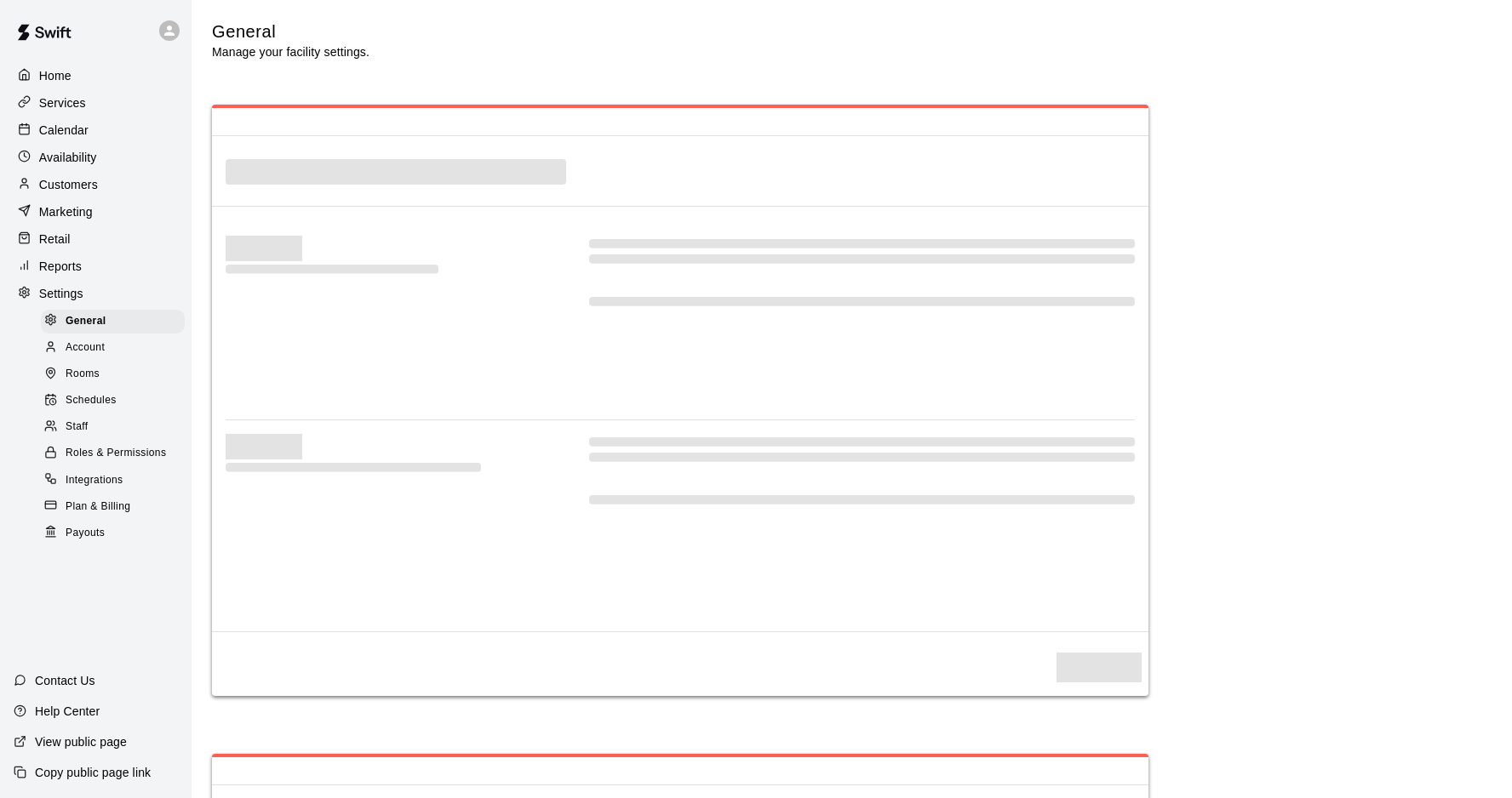
select select "**"
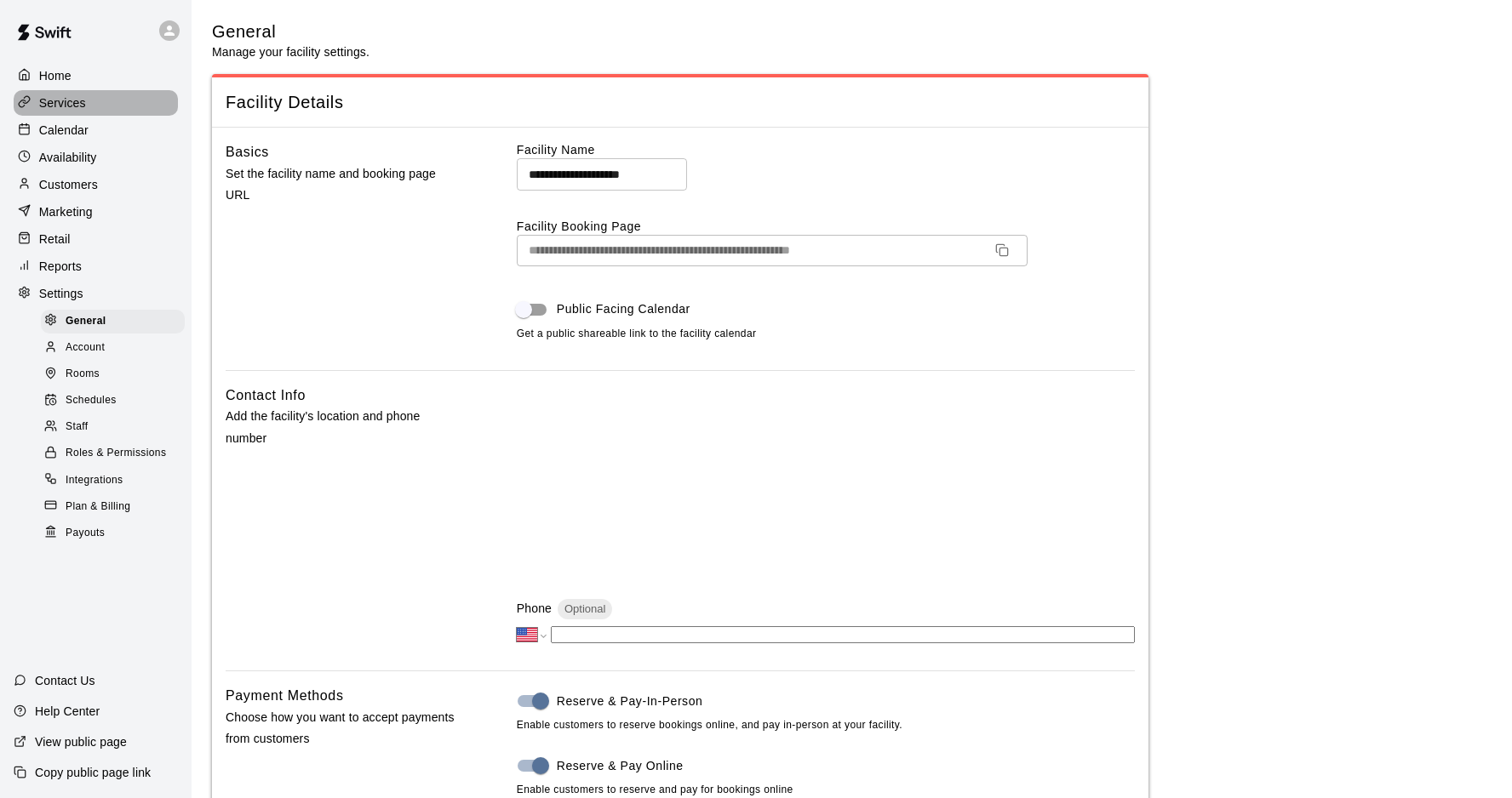
click at [69, 103] on p "Services" at bounding box center [62, 102] width 47 height 17
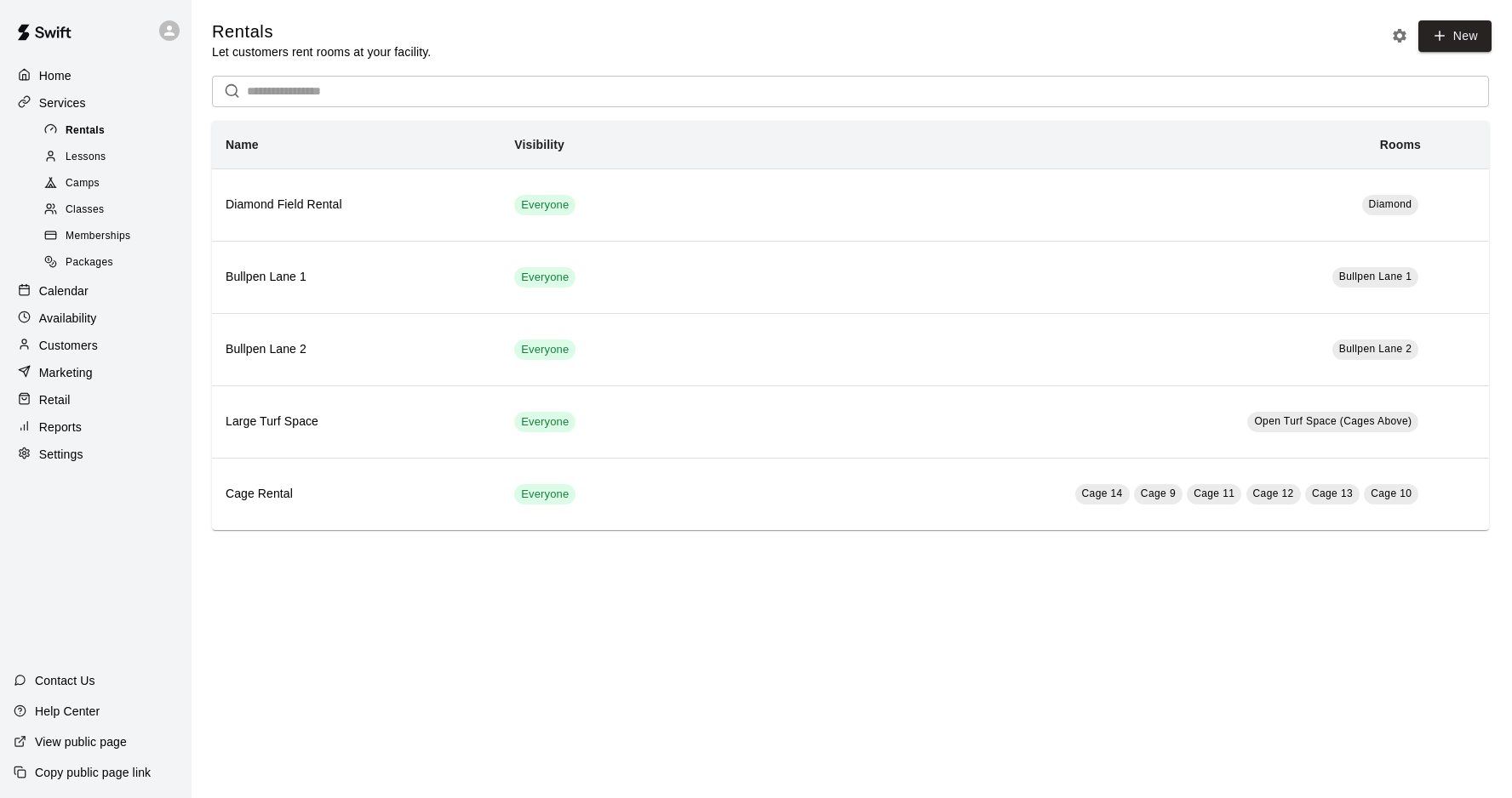
click at [75, 130] on span "Rentals" at bounding box center [85, 131] width 39 height 17
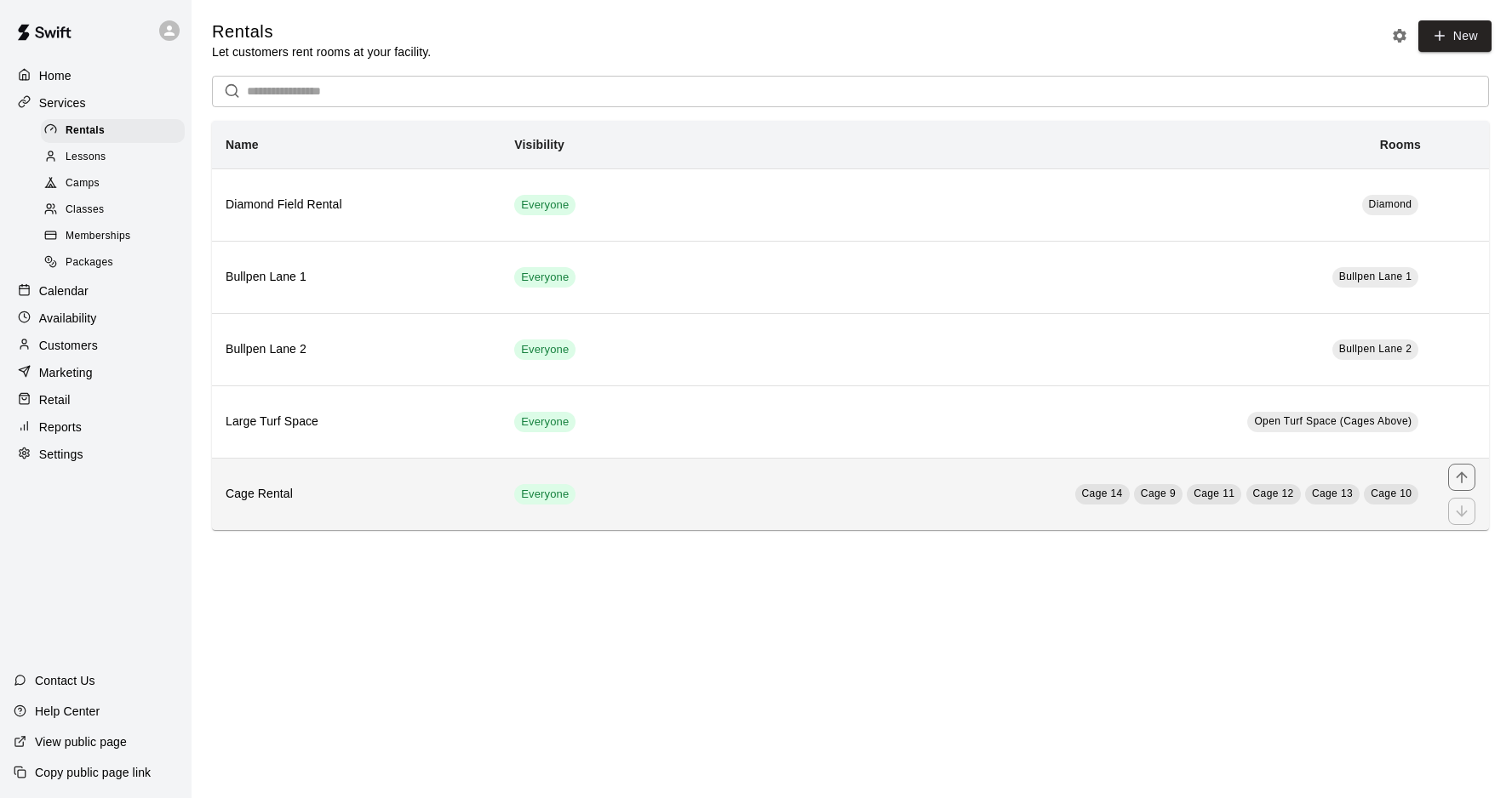
click at [371, 505] on th "Cage Rental" at bounding box center [357, 494] width 289 height 73
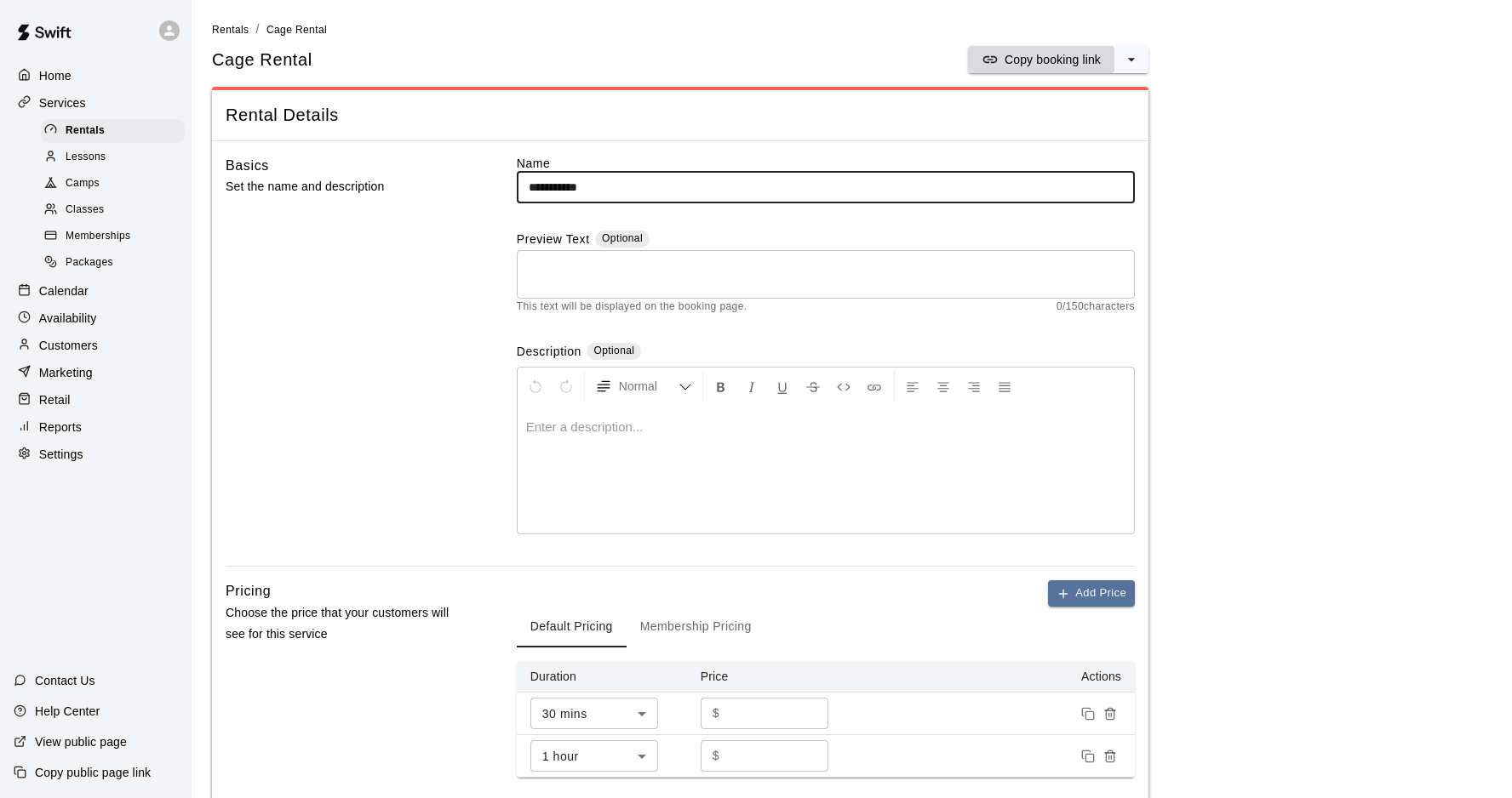
click at [1017, 65] on p "Copy booking link" at bounding box center [1052, 60] width 96 height 17
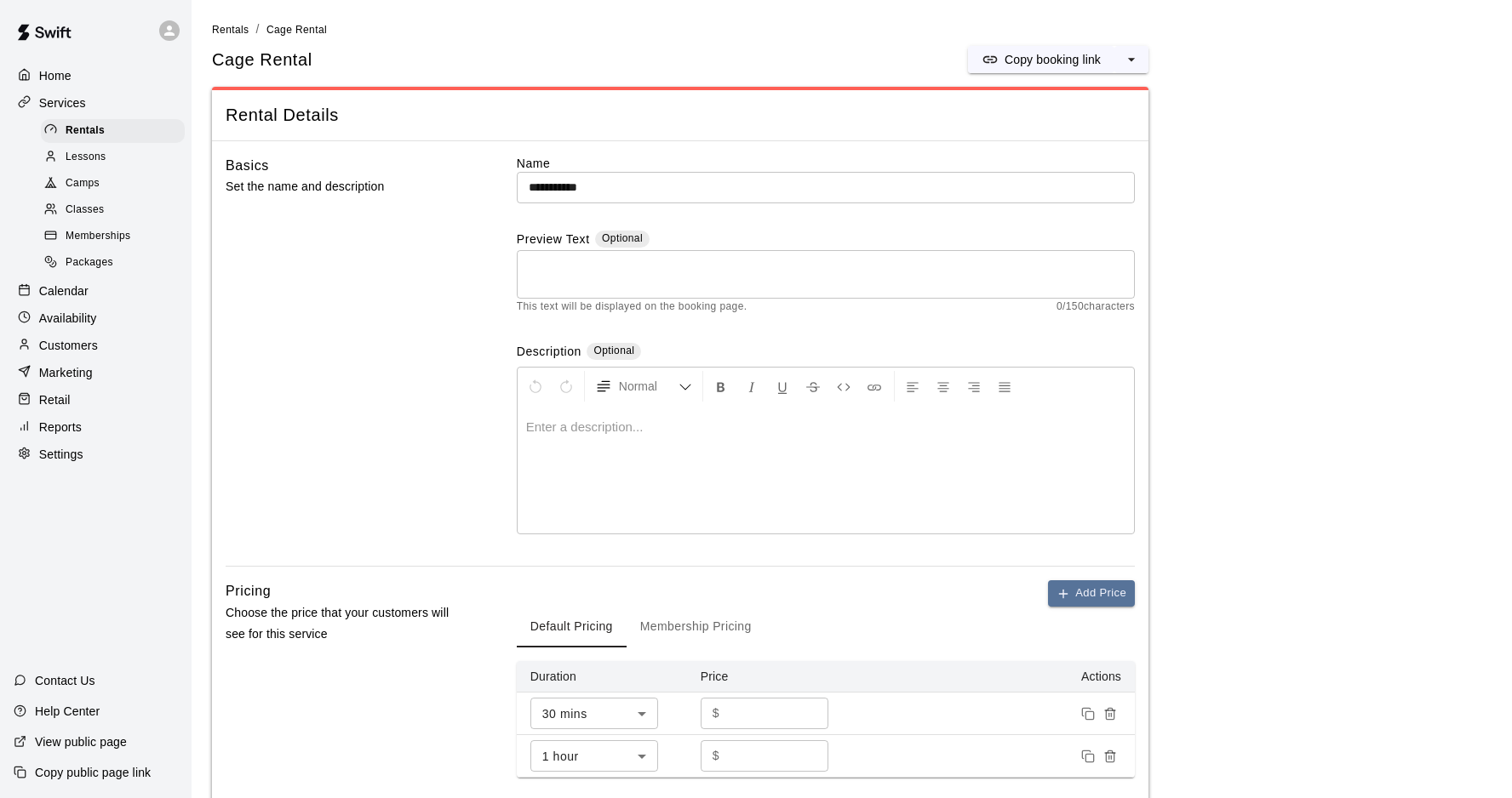
click at [47, 71] on p "Home" at bounding box center [55, 75] width 33 height 17
